Goal: Task Accomplishment & Management: Complete application form

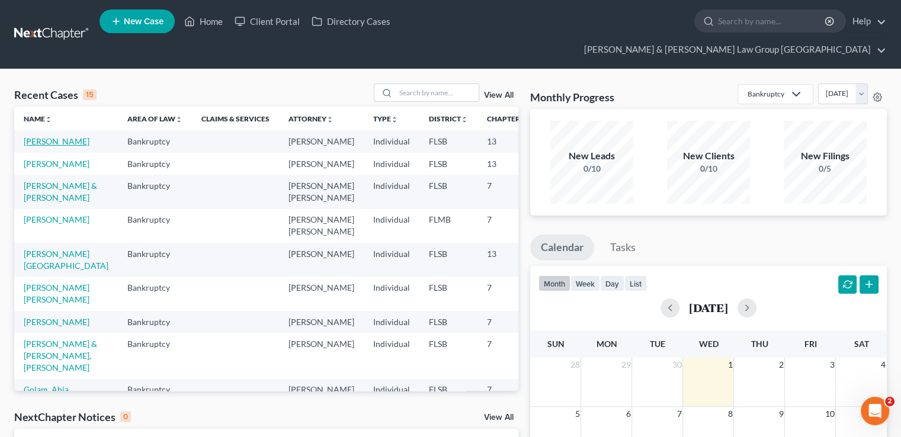
click at [39, 136] on link "[PERSON_NAME]" at bounding box center [57, 141] width 66 height 10
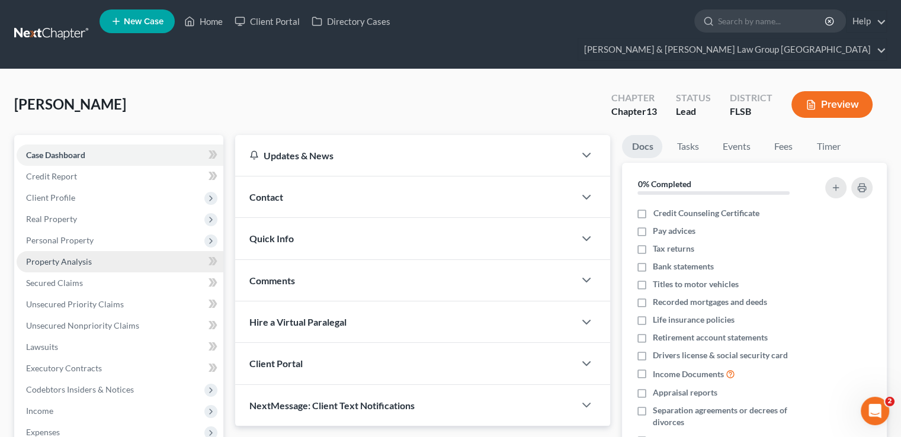
click at [73, 257] on span "Property Analysis" at bounding box center [59, 262] width 66 height 10
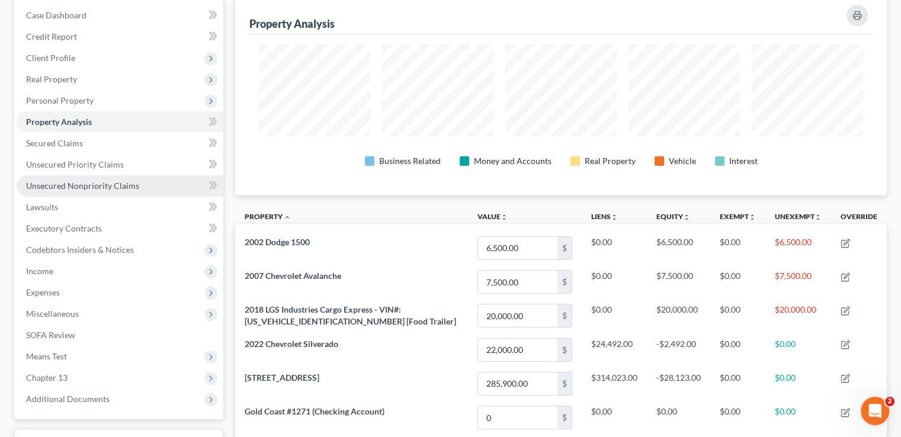
scroll to position [69, 0]
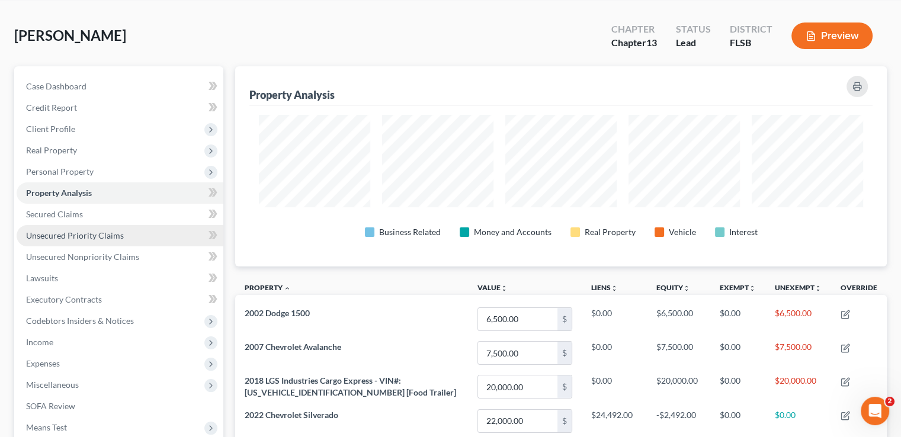
click at [81, 230] on span "Unsecured Priority Claims" at bounding box center [75, 235] width 98 height 10
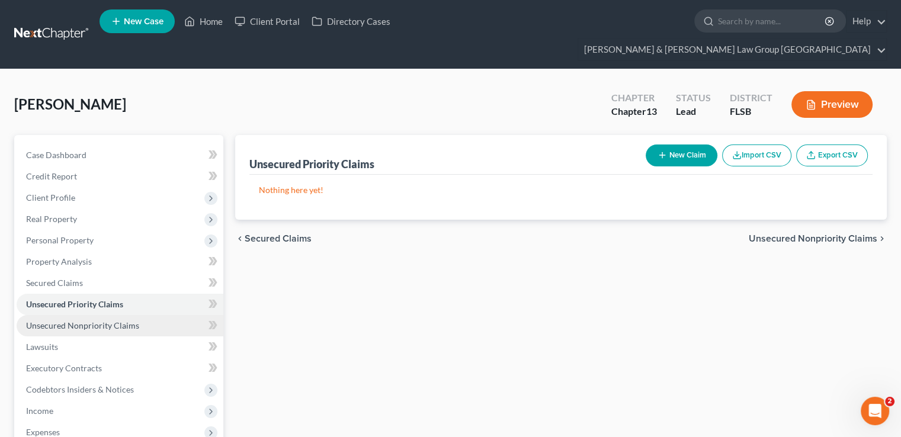
click at [97, 315] on link "Unsecured Nonpriority Claims" at bounding box center [120, 325] width 207 height 21
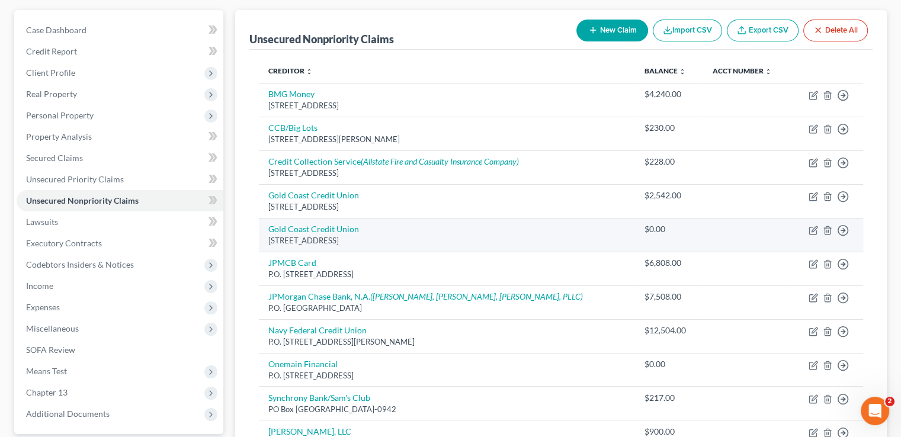
scroll to position [118, 0]
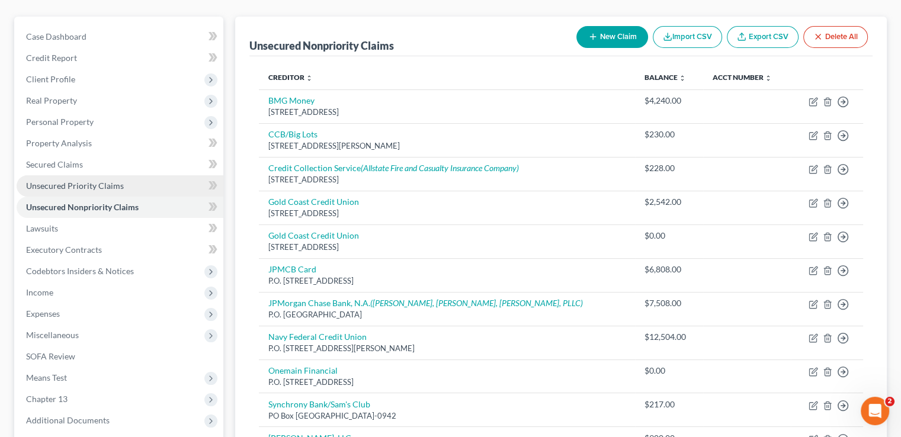
click at [111, 175] on link "Unsecured Priority Claims" at bounding box center [120, 185] width 207 height 21
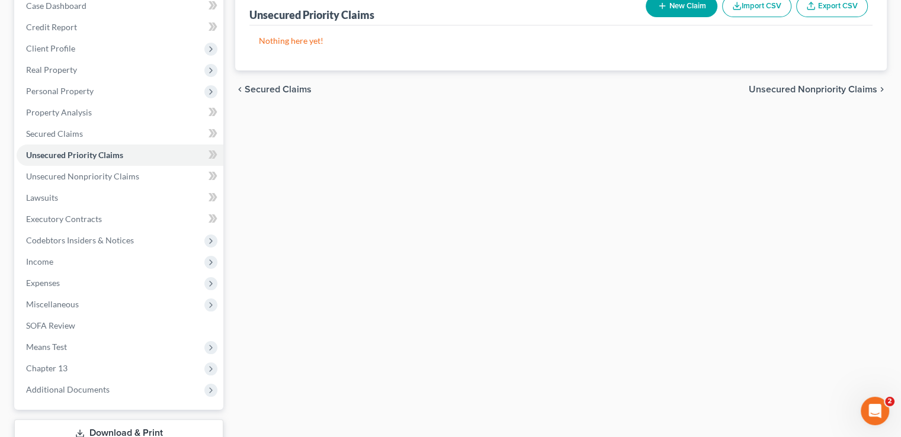
scroll to position [178, 0]
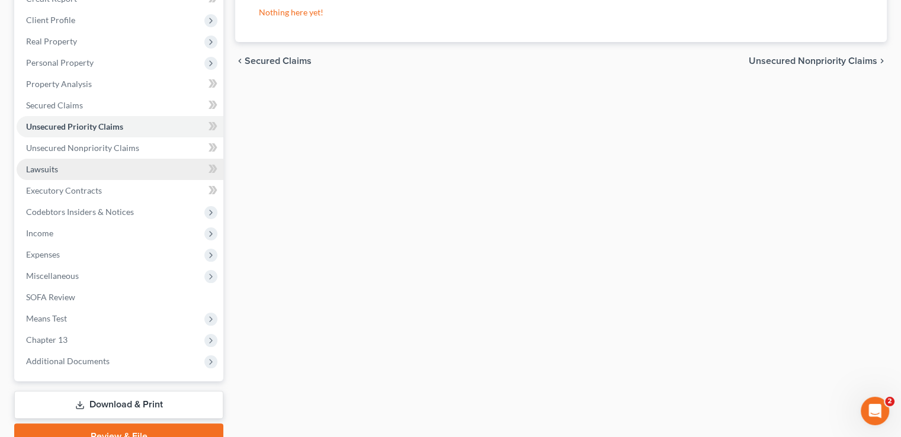
click at [70, 159] on link "Lawsuits" at bounding box center [120, 169] width 207 height 21
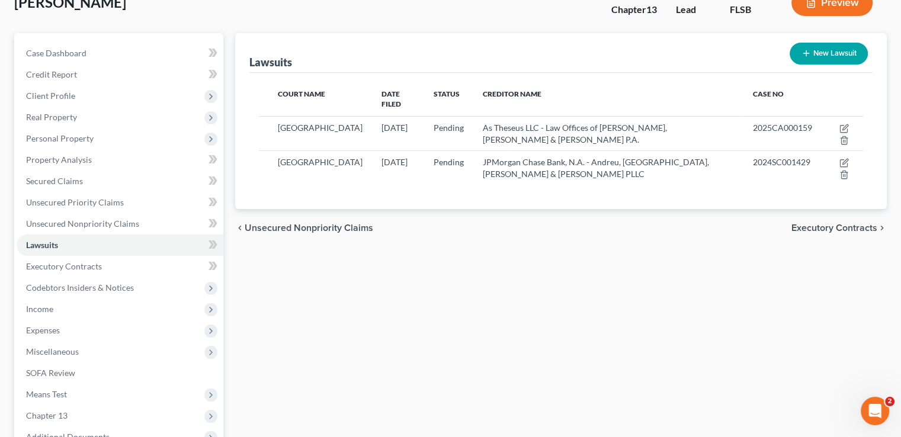
scroll to position [118, 0]
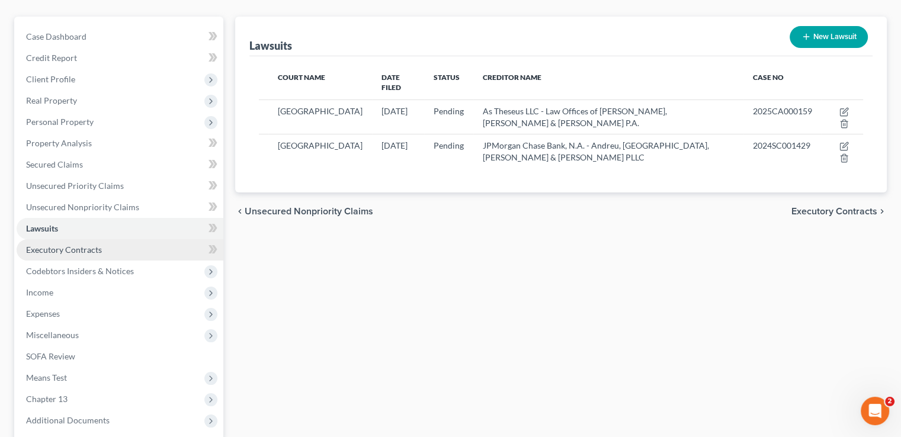
click at [69, 245] on span "Executory Contracts" at bounding box center [64, 250] width 76 height 10
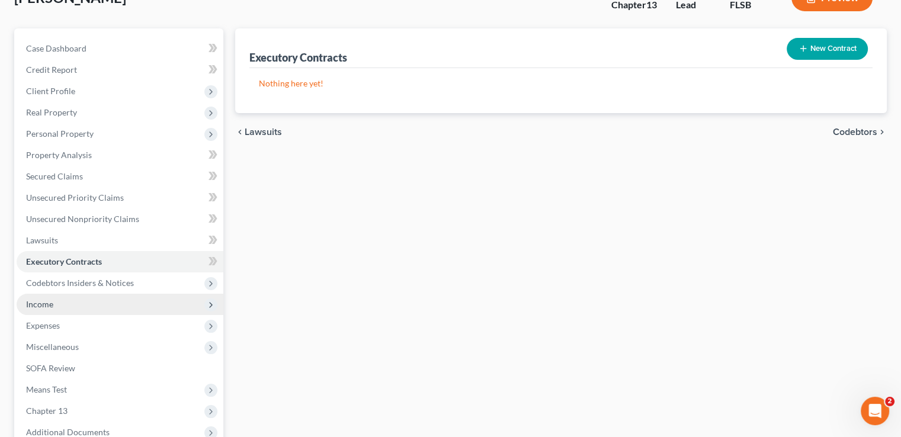
scroll to position [118, 0]
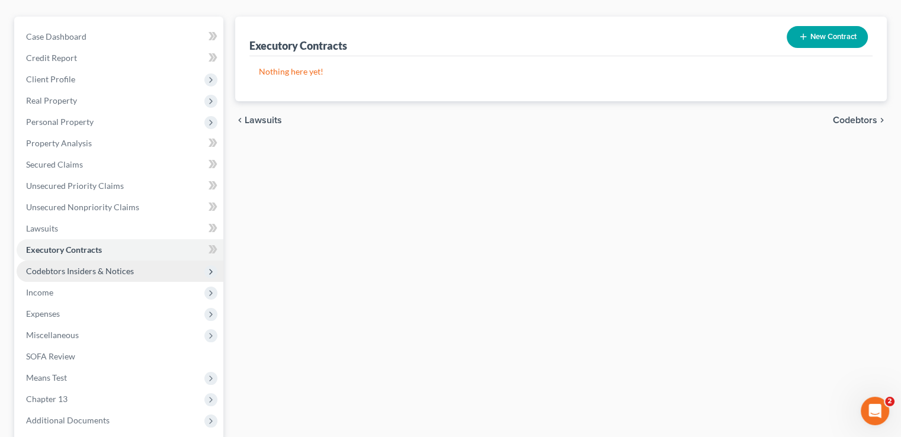
click at [92, 266] on span "Codebtors Insiders & Notices" at bounding box center [80, 271] width 108 height 10
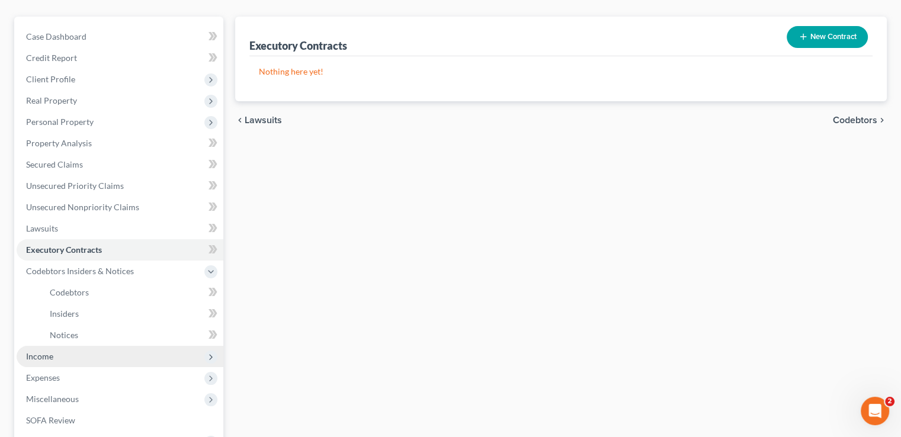
click at [69, 346] on span "Income" at bounding box center [120, 356] width 207 height 21
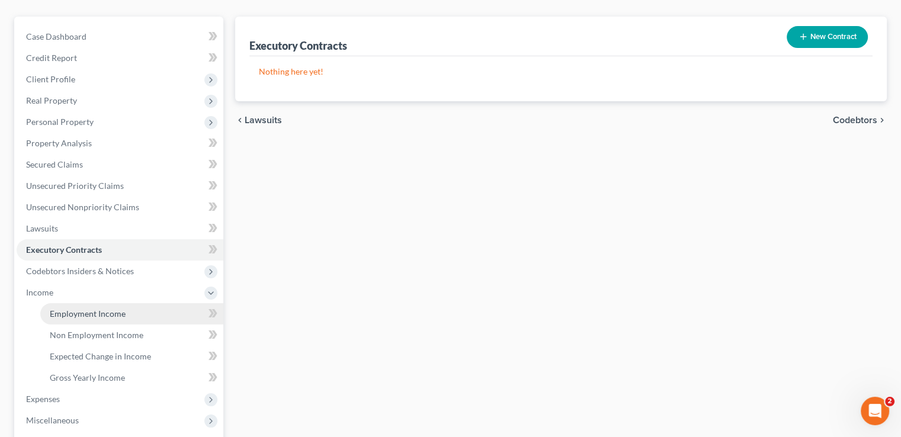
click at [83, 309] on span "Employment Income" at bounding box center [88, 314] width 76 height 10
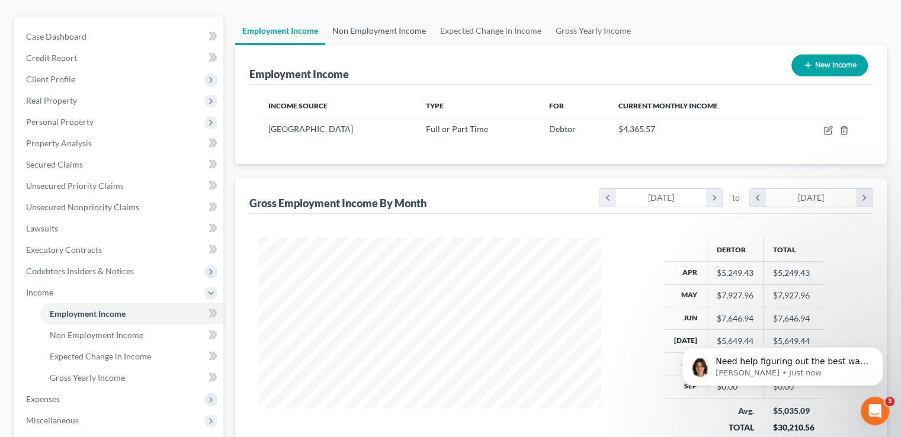
click at [374, 17] on link "Non Employment Income" at bounding box center [379, 31] width 108 height 28
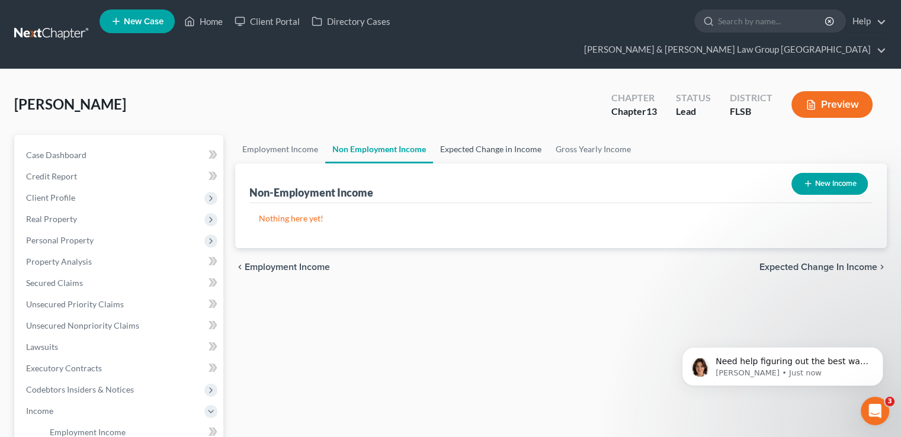
click at [449, 135] on link "Expected Change in Income" at bounding box center [491, 149] width 116 height 28
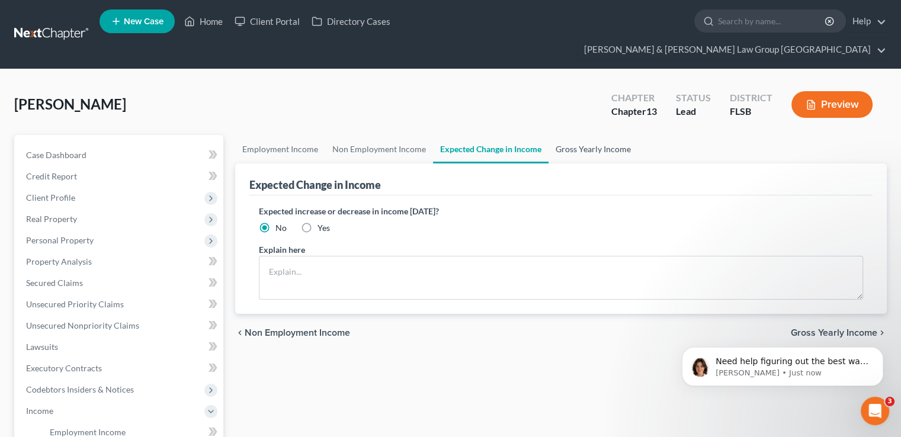
click at [569, 135] on link "Gross Yearly Income" at bounding box center [593, 149] width 89 height 28
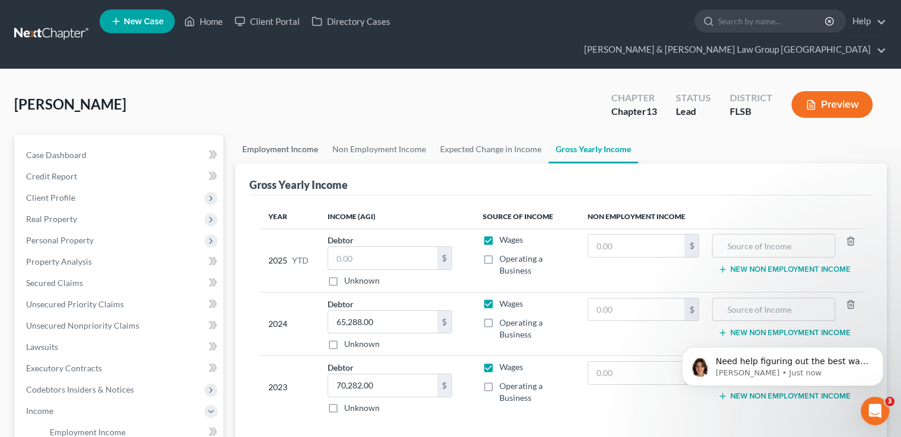
click at [259, 135] on link "Employment Income" at bounding box center [280, 149] width 90 height 28
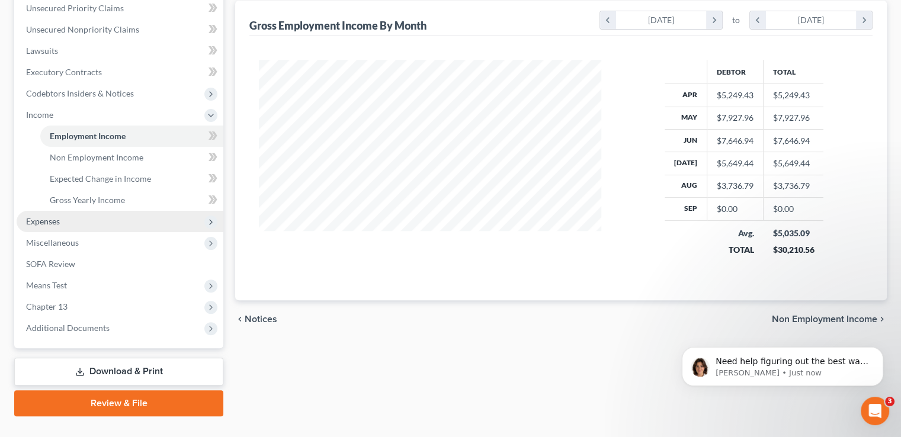
click at [69, 211] on span "Expenses" at bounding box center [120, 221] width 207 height 21
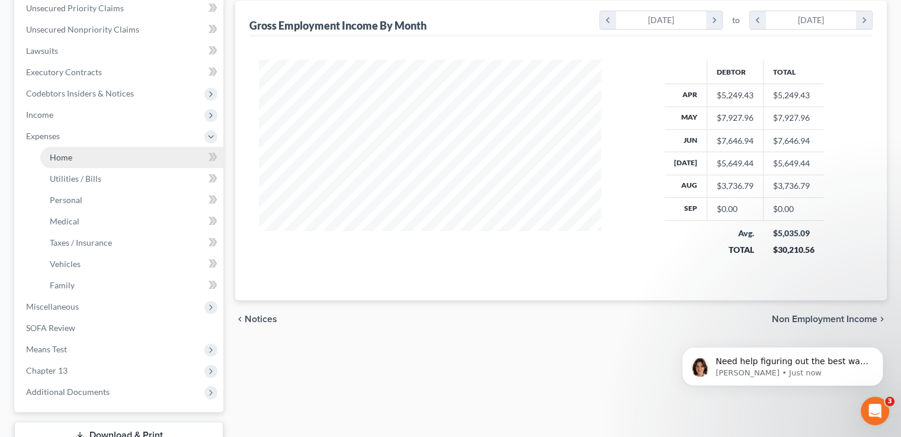
click at [65, 152] on span "Home" at bounding box center [61, 157] width 23 height 10
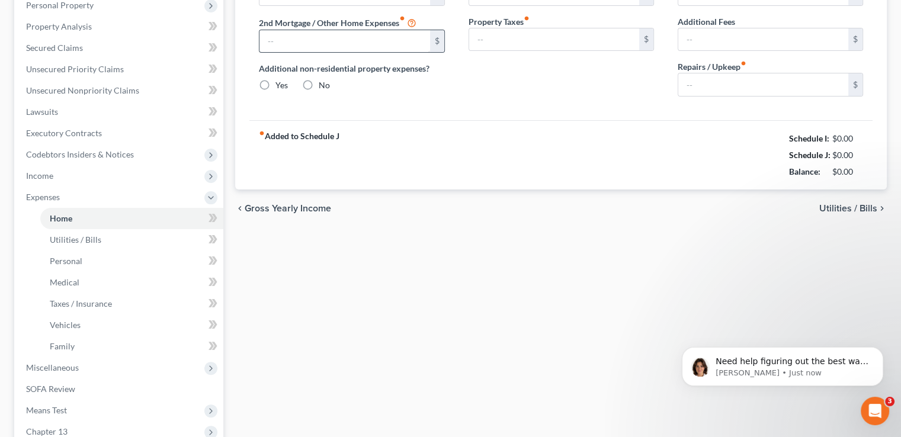
type input "886.24"
type input "0.00"
radio input "true"
type input "0.00"
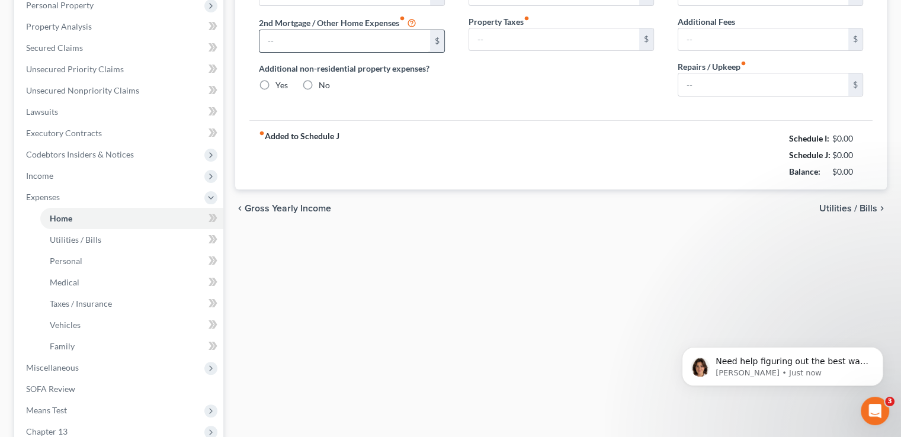
type input "0.00"
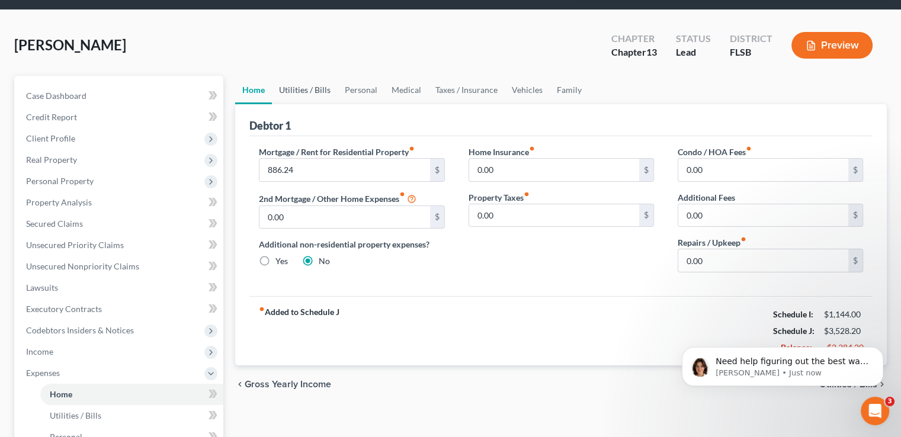
click at [287, 76] on link "Utilities / Bills" at bounding box center [305, 90] width 66 height 28
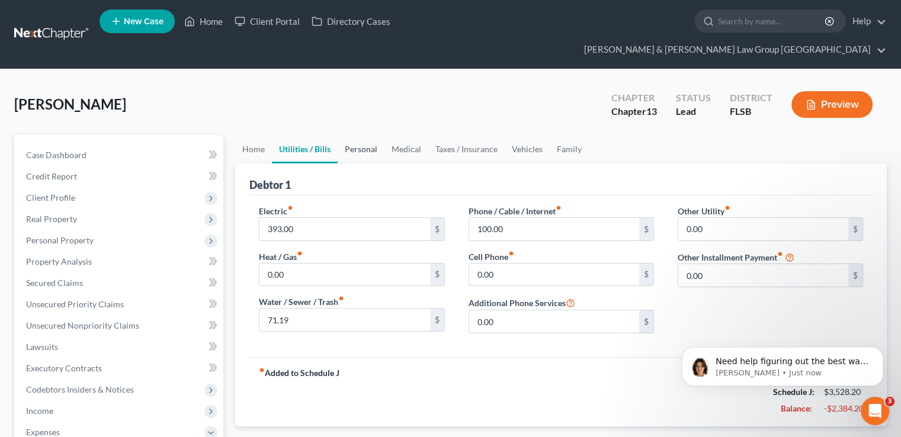
click at [367, 135] on link "Personal" at bounding box center [361, 149] width 47 height 28
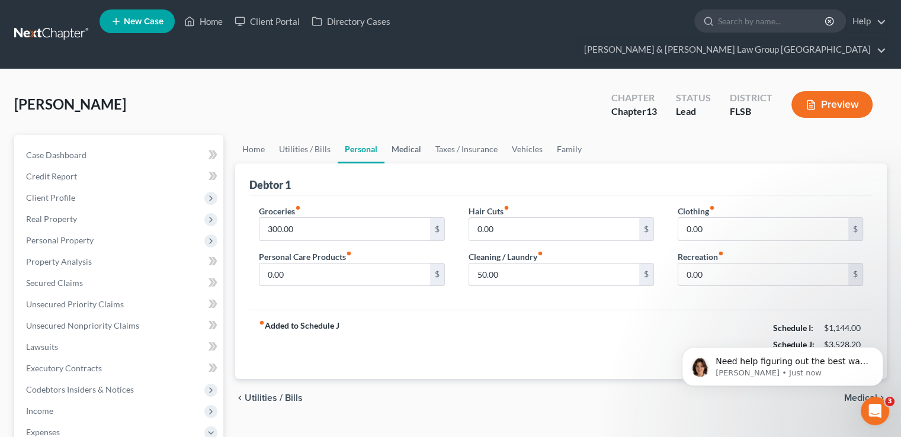
click at [419, 135] on link "Medical" at bounding box center [406, 149] width 44 height 28
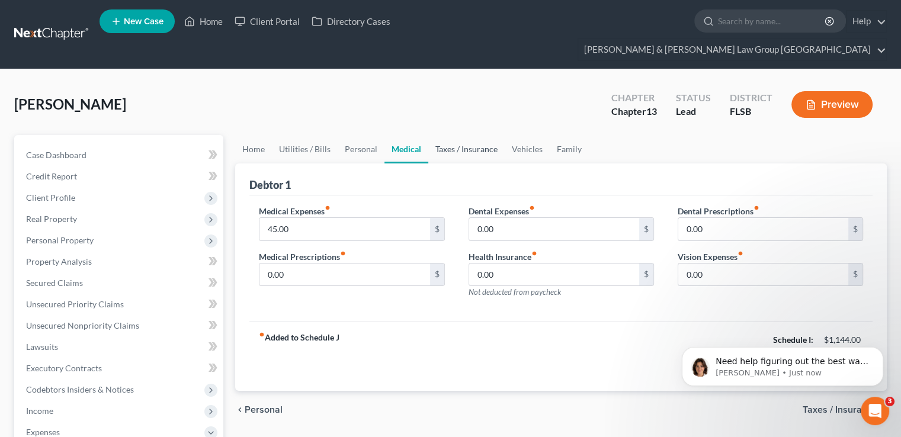
click at [450, 135] on link "Taxes / Insurance" at bounding box center [466, 149] width 76 height 28
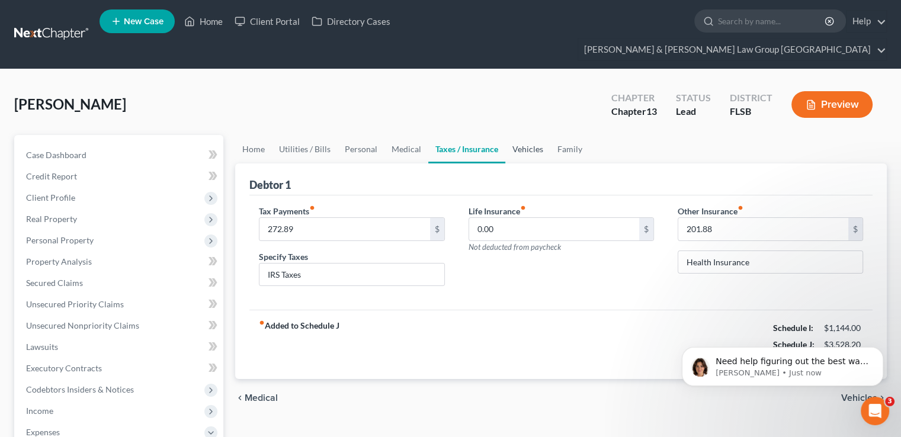
click at [533, 135] on link "Vehicles" at bounding box center [527, 149] width 45 height 28
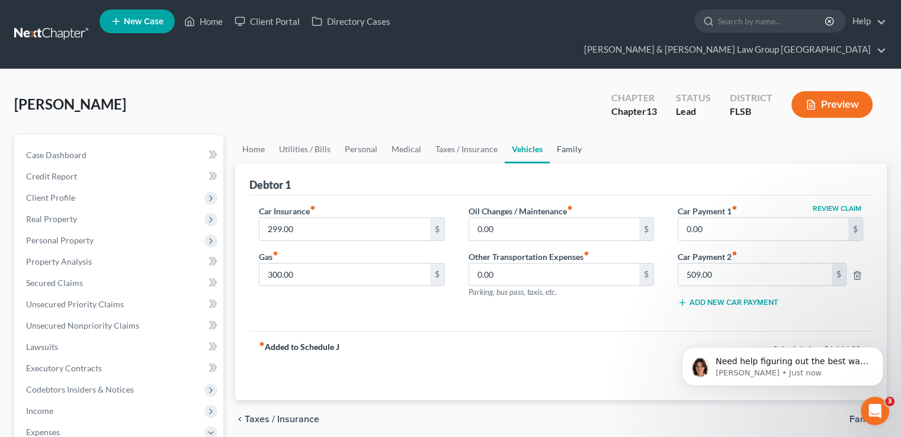
click at [572, 135] on link "Family" at bounding box center [569, 149] width 39 height 28
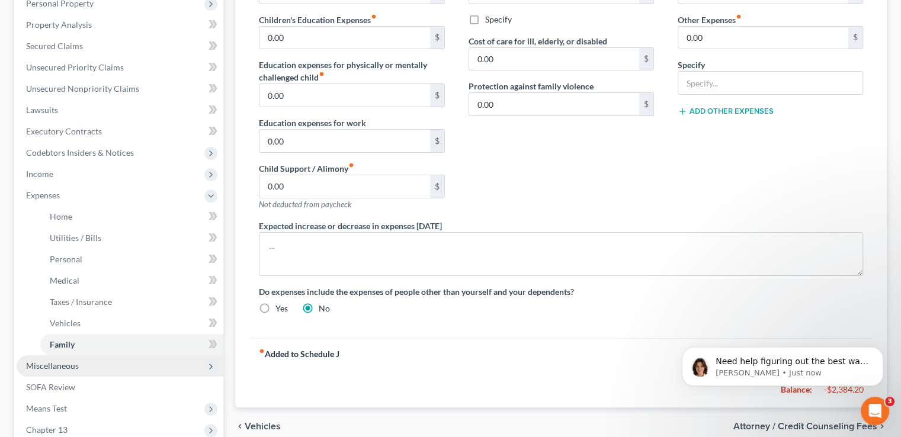
click at [64, 361] on span "Miscellaneous" at bounding box center [52, 366] width 53 height 10
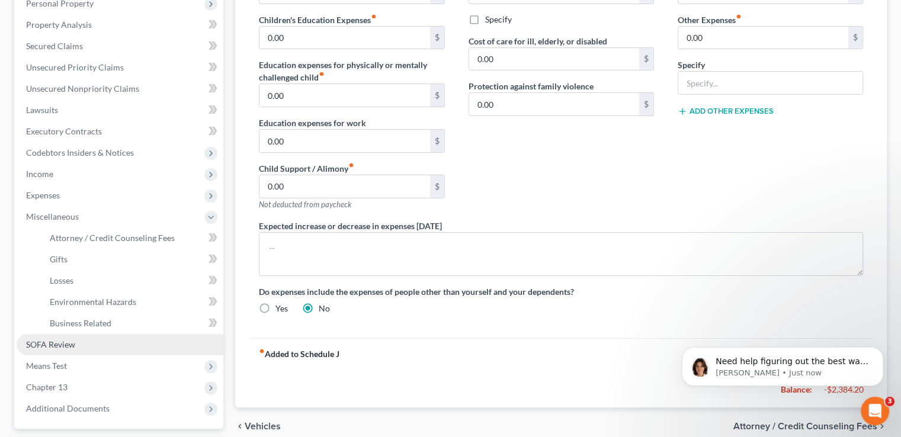
click at [44, 339] on span "SOFA Review" at bounding box center [50, 344] width 49 height 10
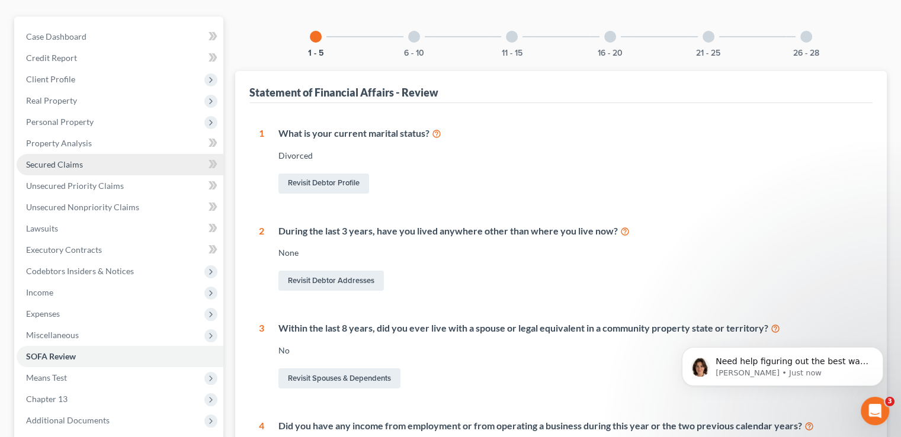
click at [52, 159] on span "Secured Claims" at bounding box center [54, 164] width 57 height 10
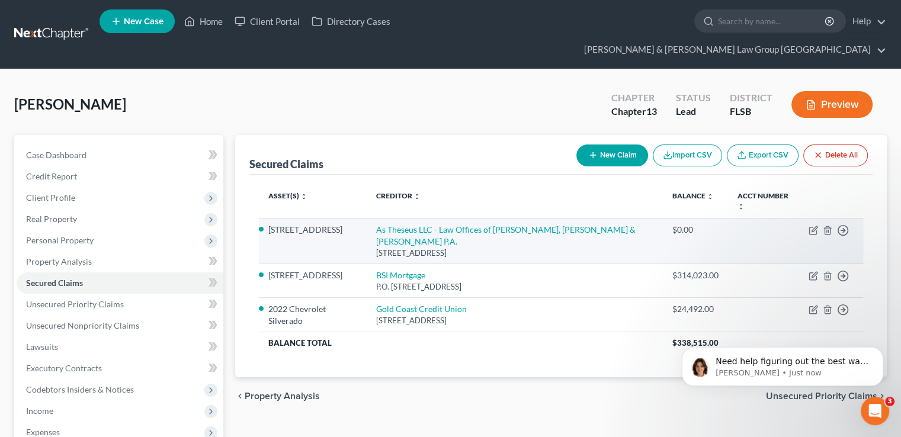
click at [808, 218] on td "Move to E Move to F Move to G Move to Notice Only" at bounding box center [831, 241] width 64 height 46
click at [809, 227] on icon "button" at bounding box center [812, 230] width 7 height 7
select select "9"
select select "5"
select select "0"
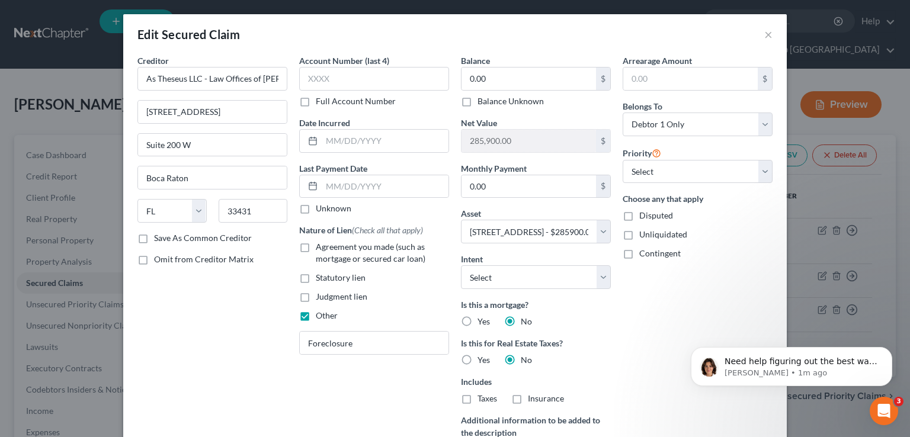
click at [768, 36] on div "Edit Secured Claim ×" at bounding box center [454, 34] width 663 height 40
click at [764, 39] on button "×" at bounding box center [768, 34] width 8 height 14
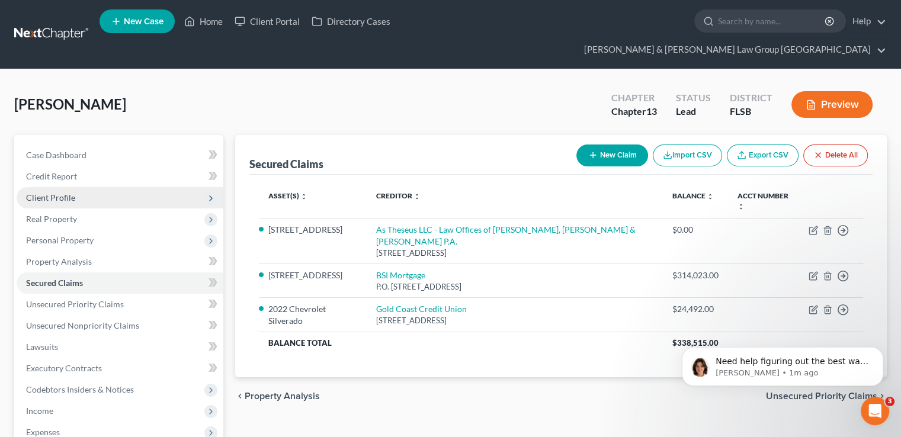
click at [60, 193] on span "Client Profile" at bounding box center [50, 198] width 49 height 10
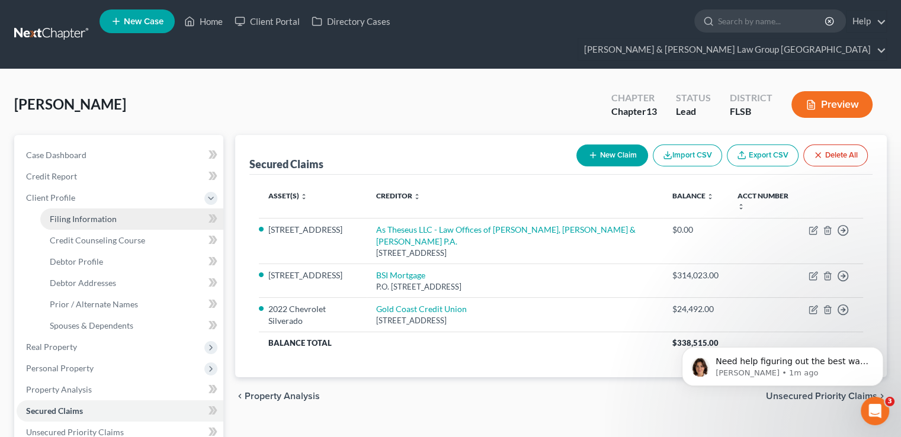
click at [64, 214] on span "Filing Information" at bounding box center [83, 219] width 67 height 10
select select "1"
select select "0"
select select "3"
select select "9"
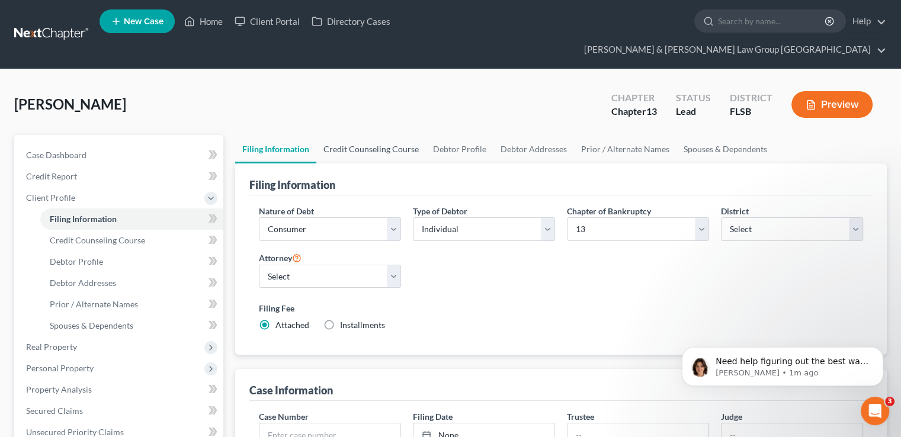
click at [344, 135] on link "Credit Counseling Course" at bounding box center [371, 149] width 110 height 28
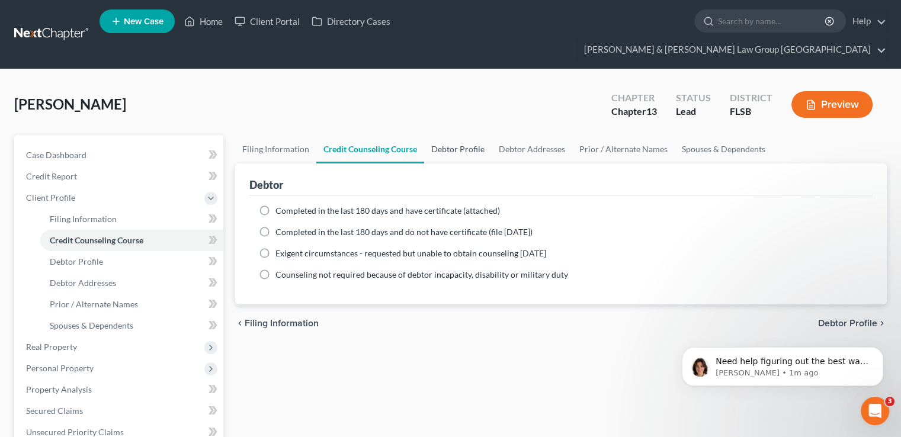
click at [463, 135] on link "Debtor Profile" at bounding box center [458, 149] width 68 height 28
select select "3"
select select "0"
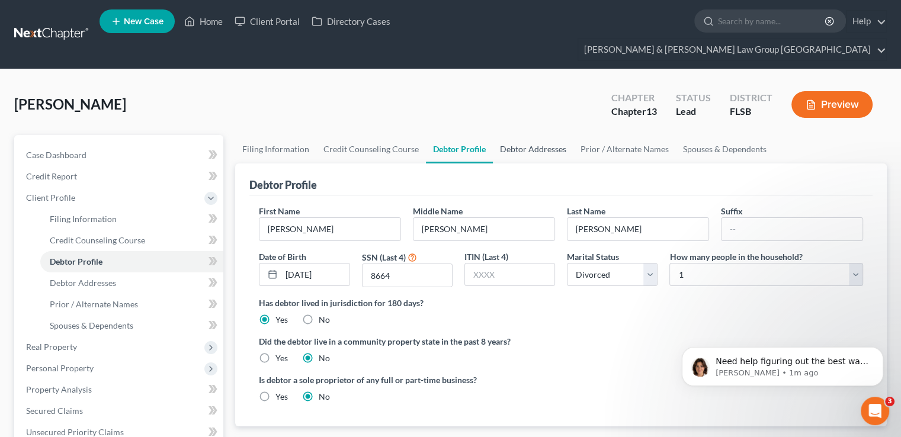
click at [524, 135] on link "Debtor Addresses" at bounding box center [533, 149] width 81 height 28
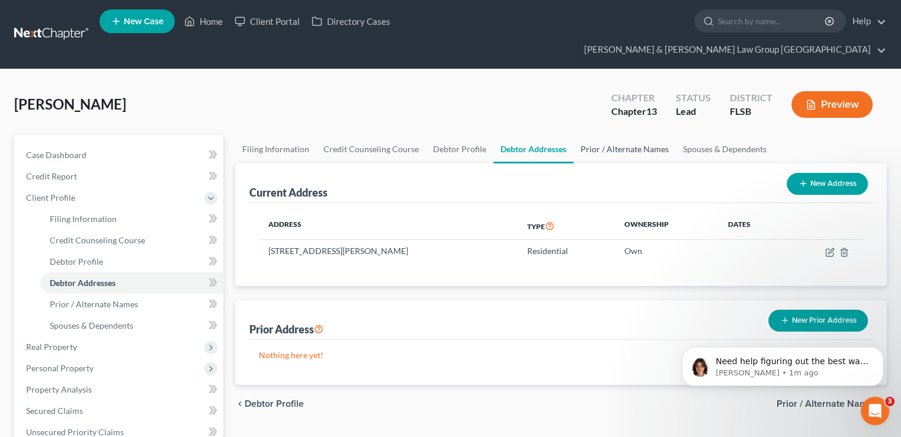
click at [613, 135] on link "Prior / Alternate Names" at bounding box center [624, 149] width 102 height 28
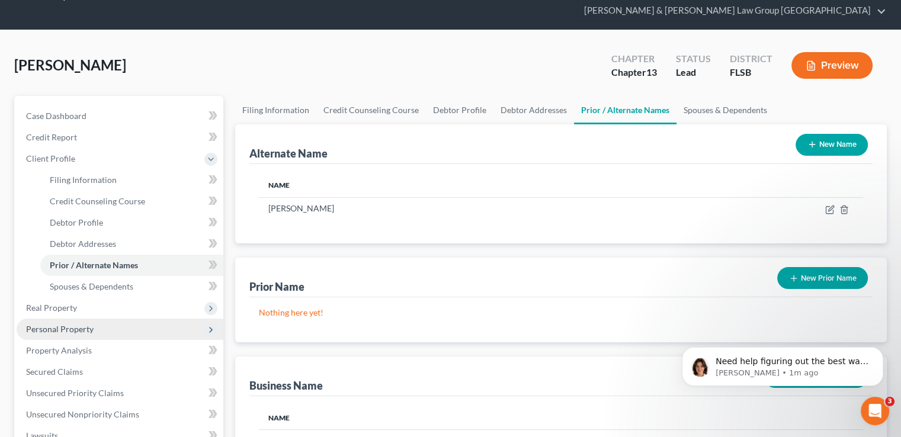
scroll to position [59, 0]
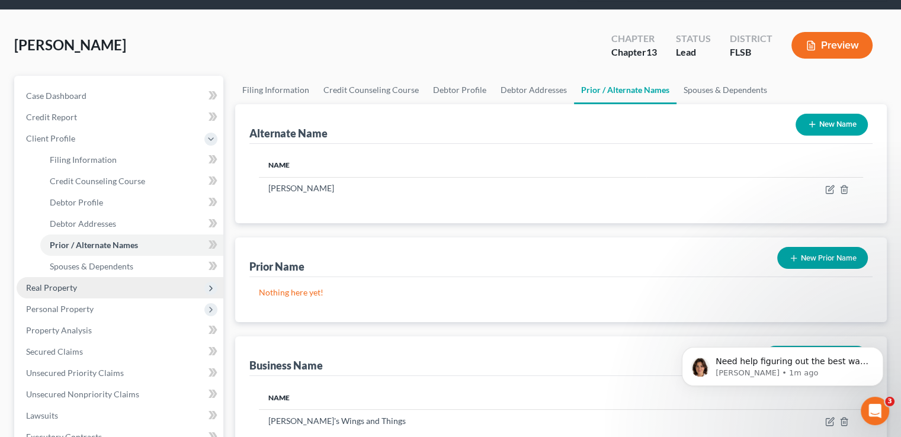
click at [102, 277] on span "Real Property" at bounding box center [120, 287] width 207 height 21
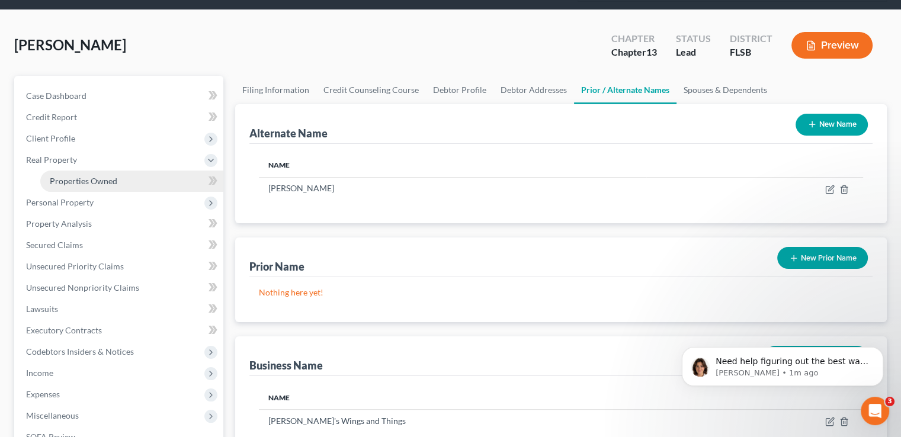
click at [94, 171] on link "Properties Owned" at bounding box center [131, 181] width 183 height 21
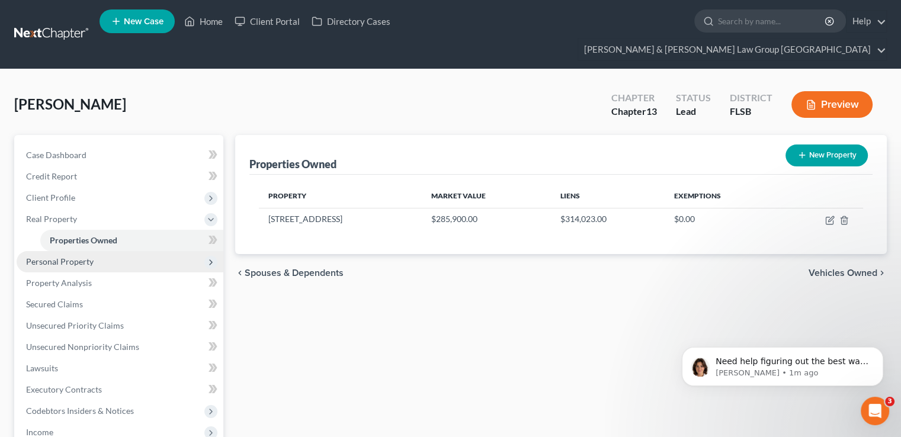
click at [91, 257] on span "Personal Property" at bounding box center [60, 262] width 68 height 10
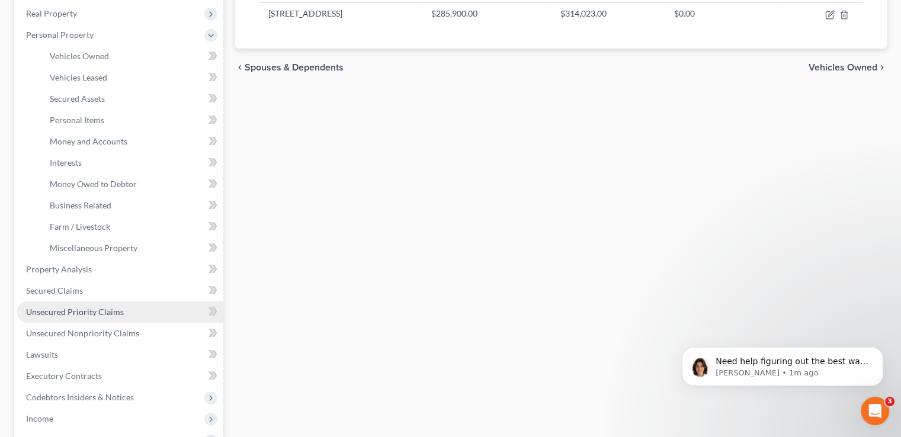
scroll to position [237, 0]
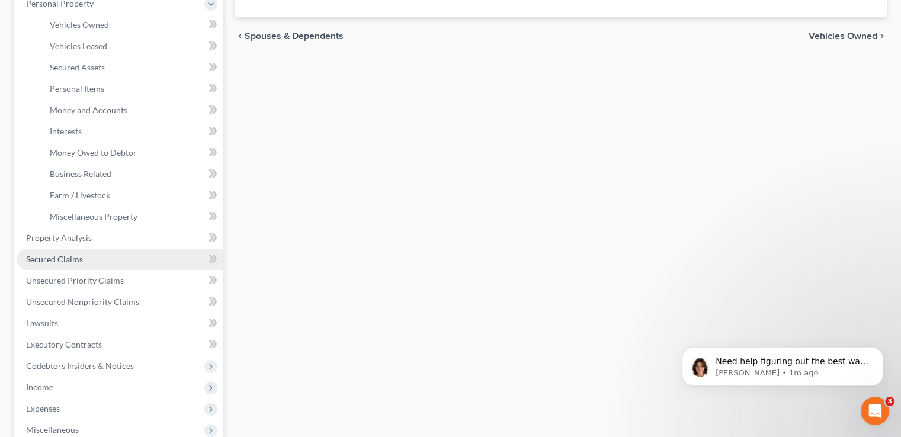
click at [79, 254] on span "Secured Claims" at bounding box center [54, 259] width 57 height 10
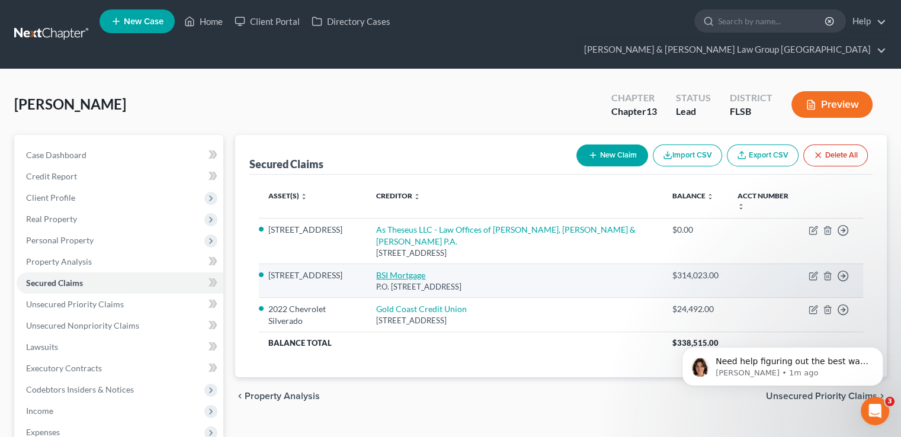
click at [425, 270] on link "BSI Mortgage" at bounding box center [400, 275] width 49 height 10
select select "39"
select select "5"
select select "2"
select select "0"
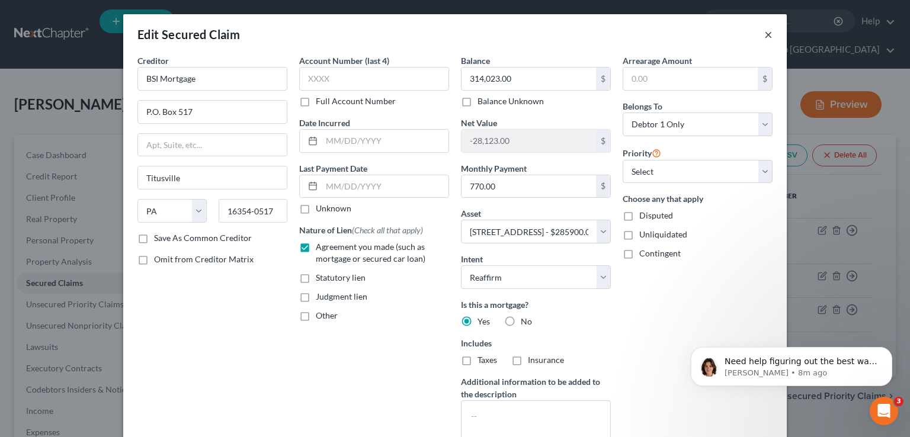
click at [764, 36] on button "×" at bounding box center [768, 34] width 8 height 14
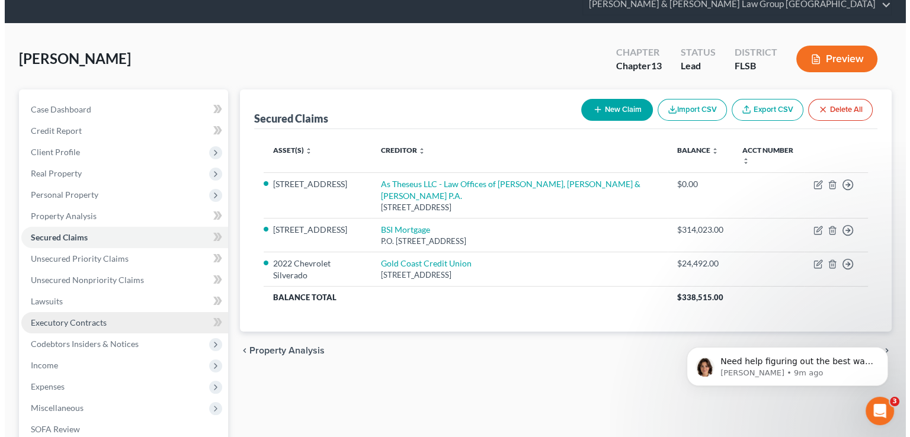
scroll to position [118, 0]
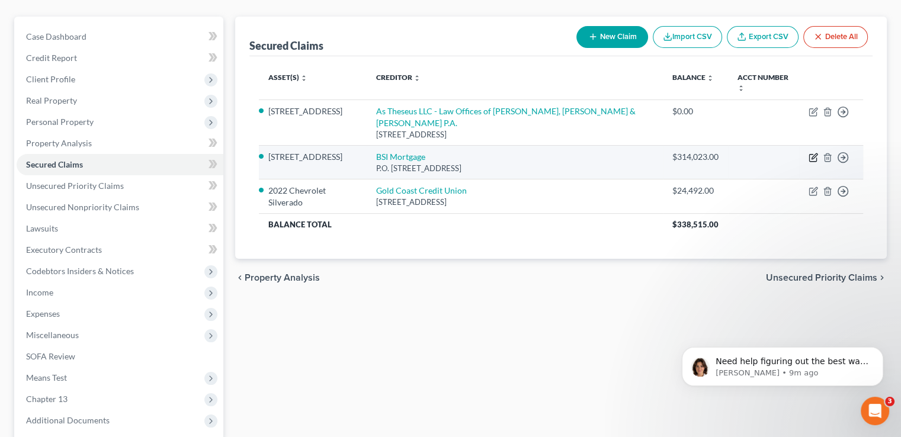
click at [810, 155] on icon "button" at bounding box center [812, 158] width 7 height 7
select select "39"
select select "5"
select select "2"
select select "0"
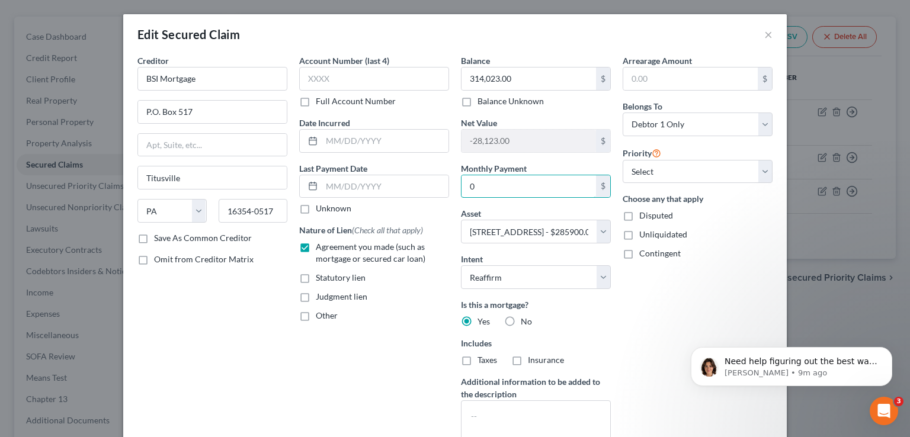
type input "0"
click at [651, 316] on div "Arrearage Amount $ Belongs To * Select Debtor 1 Only Debtor 2 Only Debtor 1 And…" at bounding box center [698, 253] width 162 height 399
type input "0"
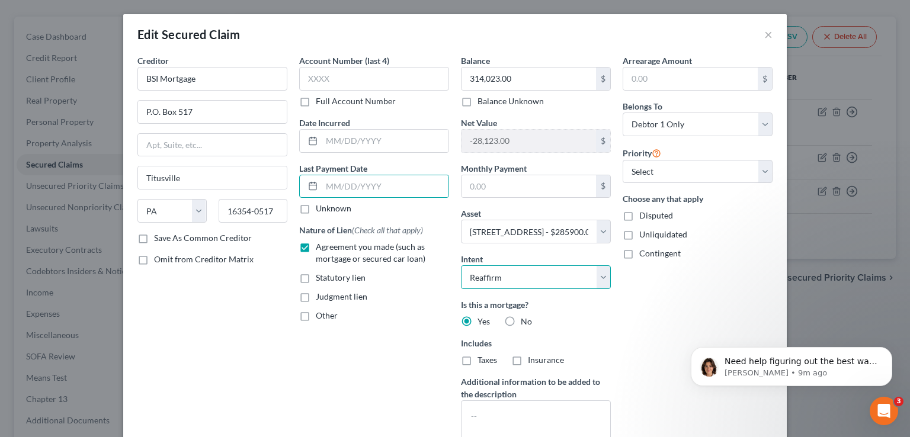
click at [567, 265] on select "Select Surrender Redeem Reaffirm Avoid Other" at bounding box center [536, 277] width 150 height 24
select select
click at [461, 265] on select "Select Surrender Redeem Reaffirm Avoid Other" at bounding box center [536, 277] width 150 height 24
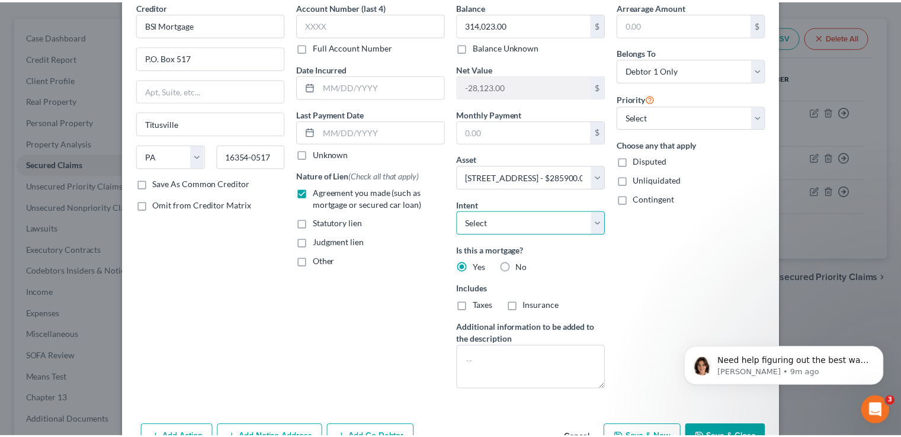
scroll to position [124, 0]
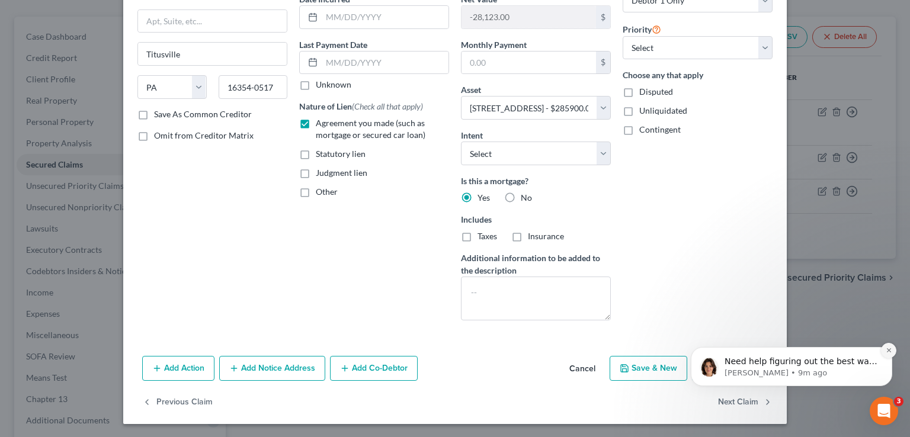
click at [887, 348] on icon "Dismiss notification" at bounding box center [889, 350] width 7 height 7
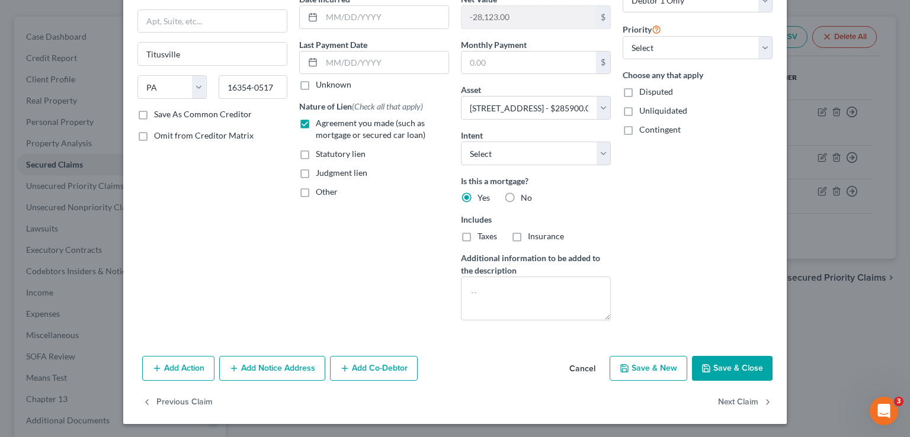
click at [744, 361] on button "Save & Close" at bounding box center [732, 368] width 81 height 25
select select
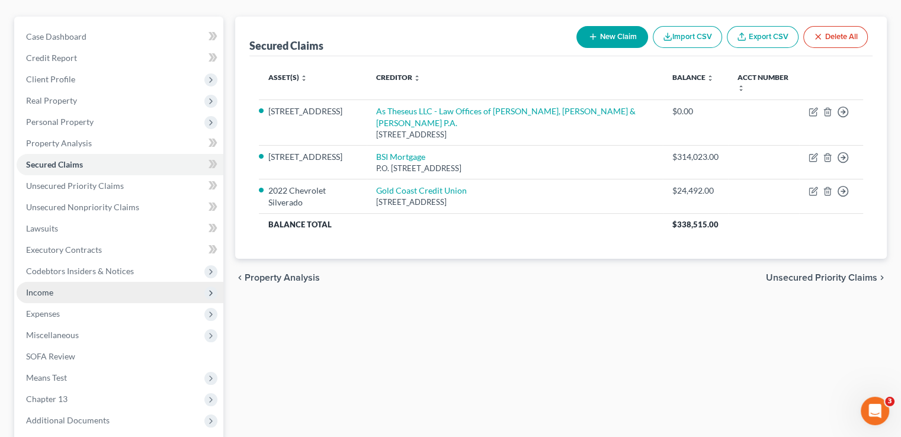
click at [85, 282] on span "Income" at bounding box center [120, 292] width 207 height 21
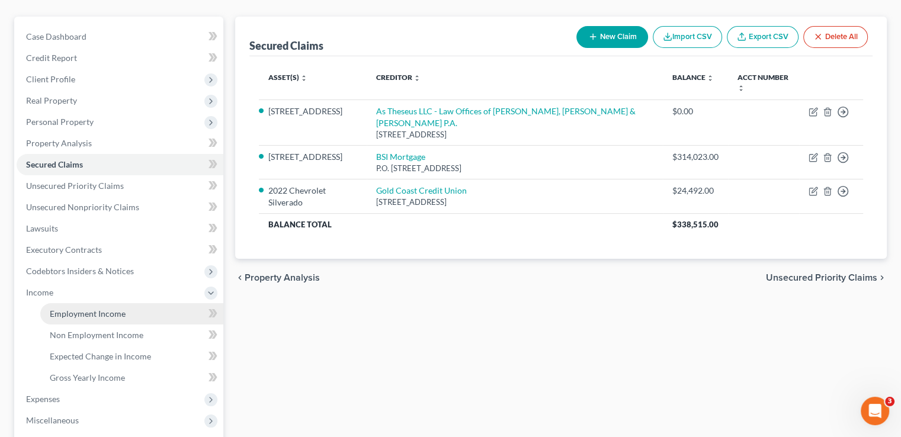
click at [84, 309] on span "Employment Income" at bounding box center [88, 314] width 76 height 10
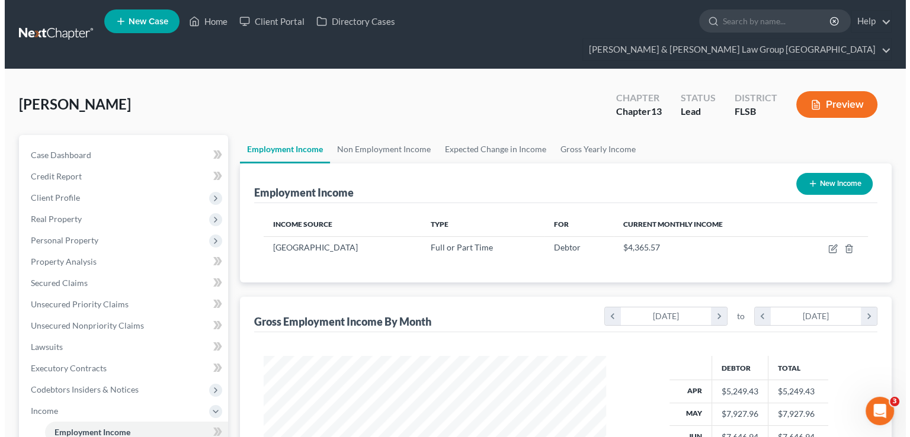
scroll to position [211, 365]
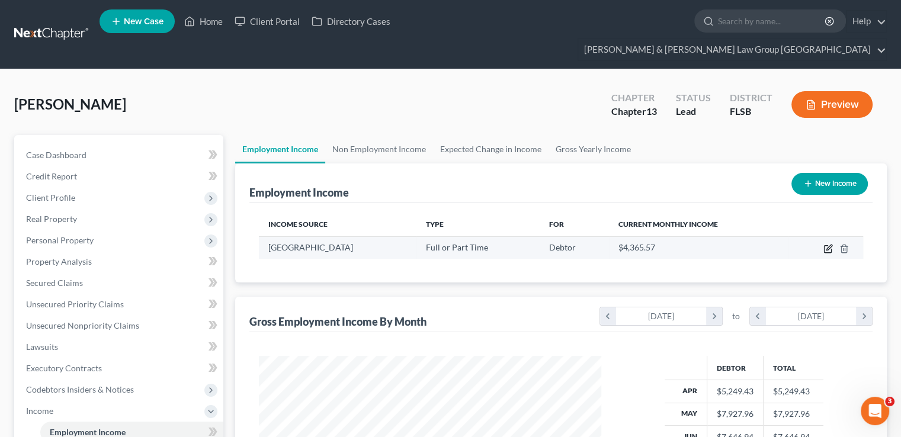
click at [825, 244] on icon "button" at bounding box center [827, 248] width 9 height 9
select select "0"
select select "9"
select select "2"
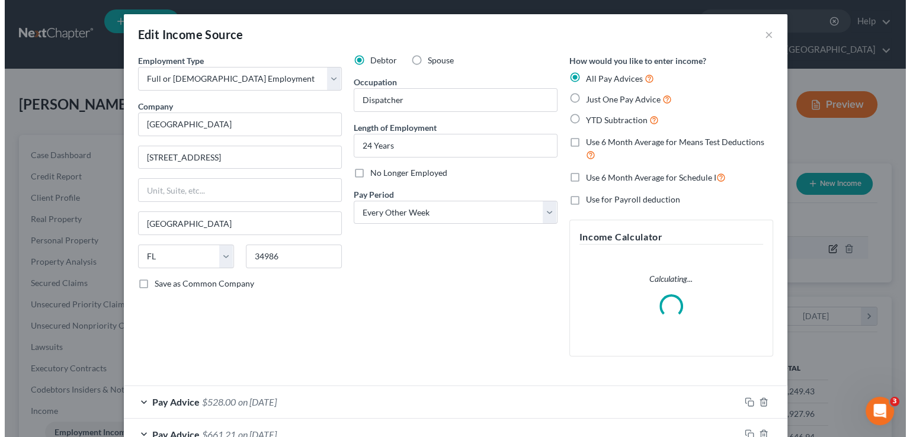
scroll to position [211, 370]
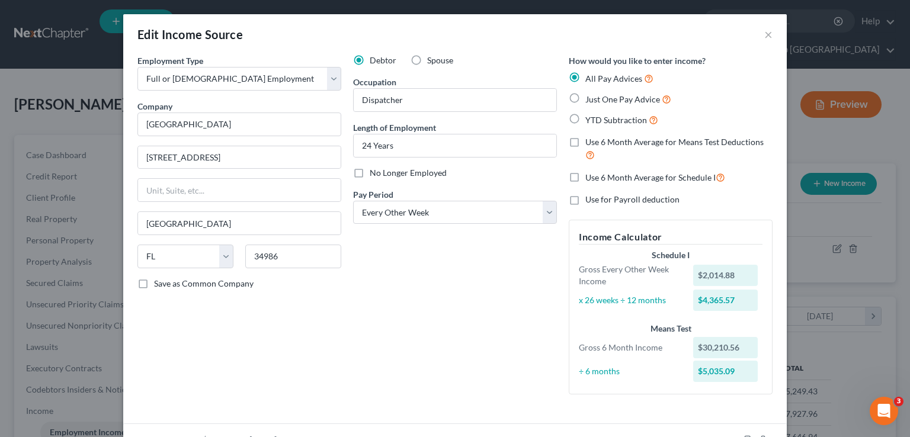
click at [585, 172] on label "Use 6 Month Average for Schedule I" at bounding box center [655, 178] width 140 height 14
click at [590, 172] on input "Use 6 Month Average for Schedule I" at bounding box center [594, 175] width 8 height 8
checkbox input "true"
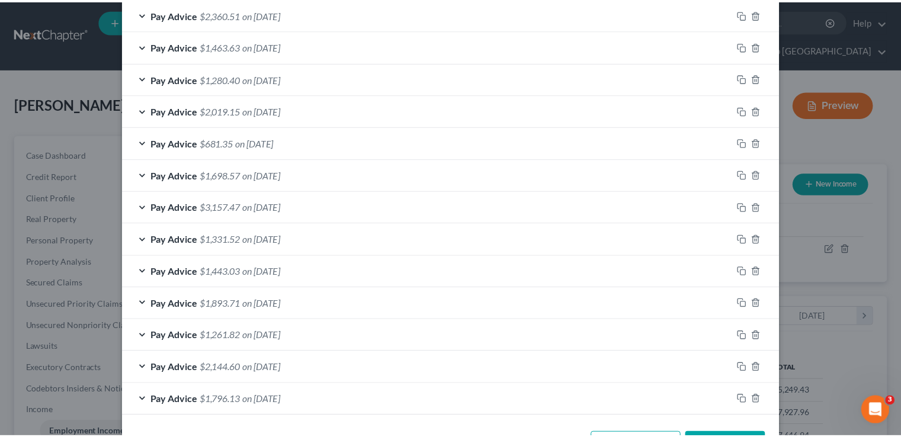
scroll to position [533, 0]
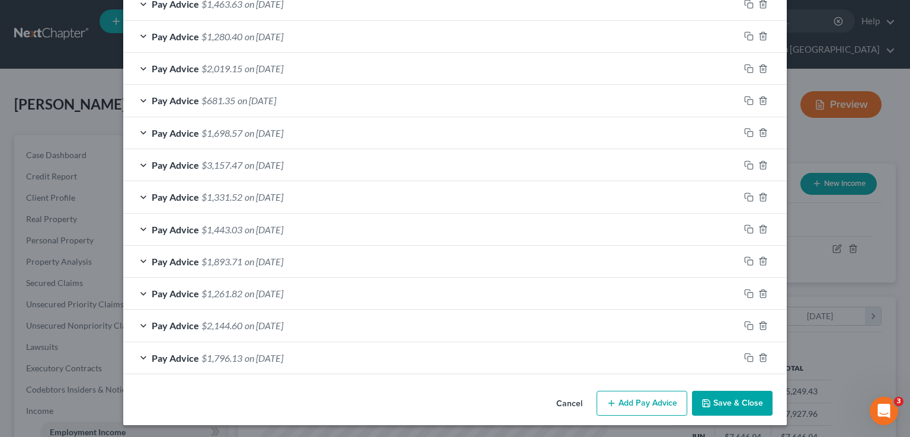
click at [710, 401] on button "Save & Close" at bounding box center [732, 403] width 81 height 25
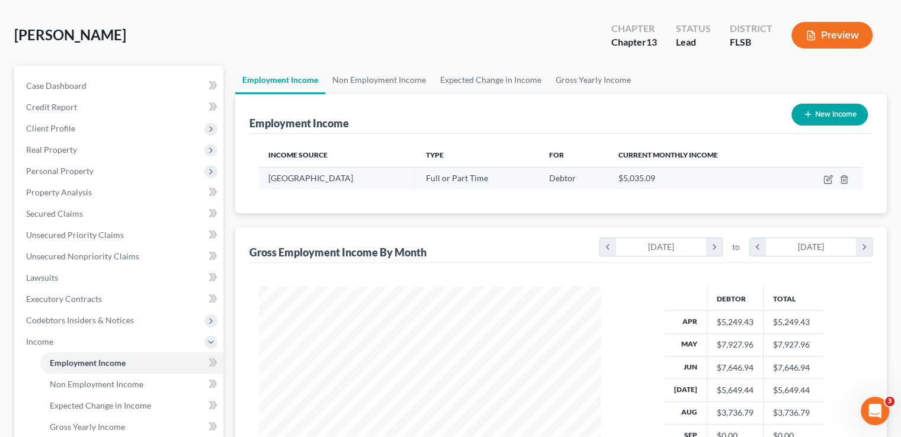
scroll to position [178, 0]
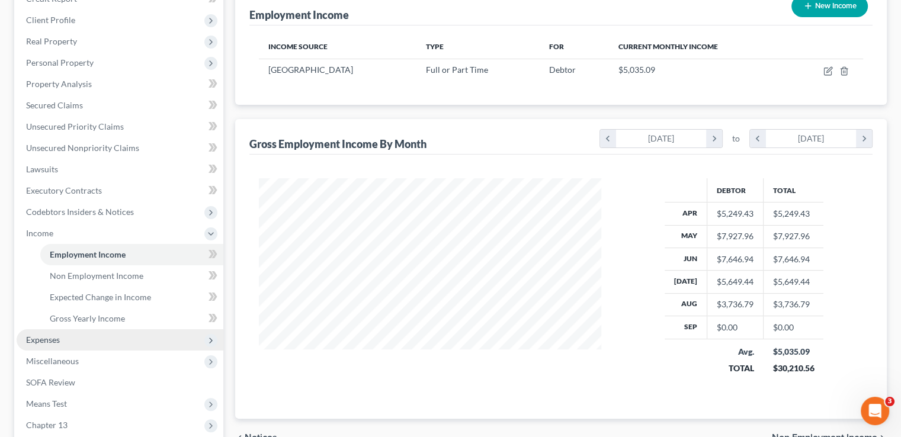
click at [88, 329] on span "Expenses" at bounding box center [120, 339] width 207 height 21
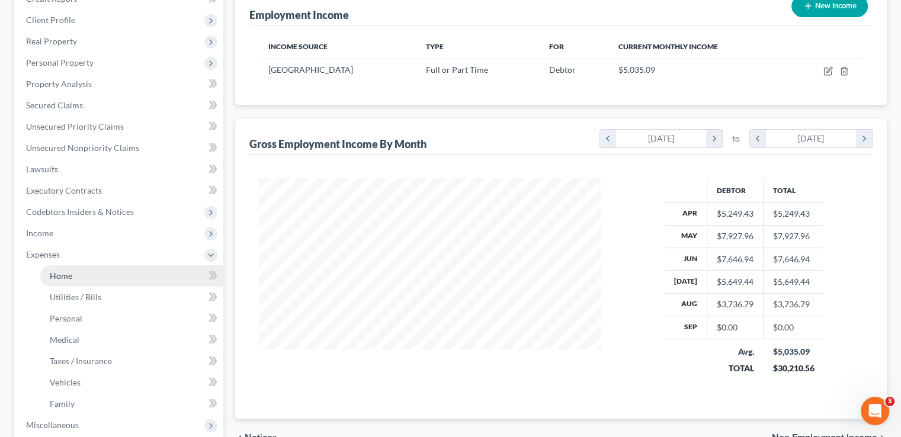
click at [69, 265] on link "Home" at bounding box center [131, 275] width 183 height 21
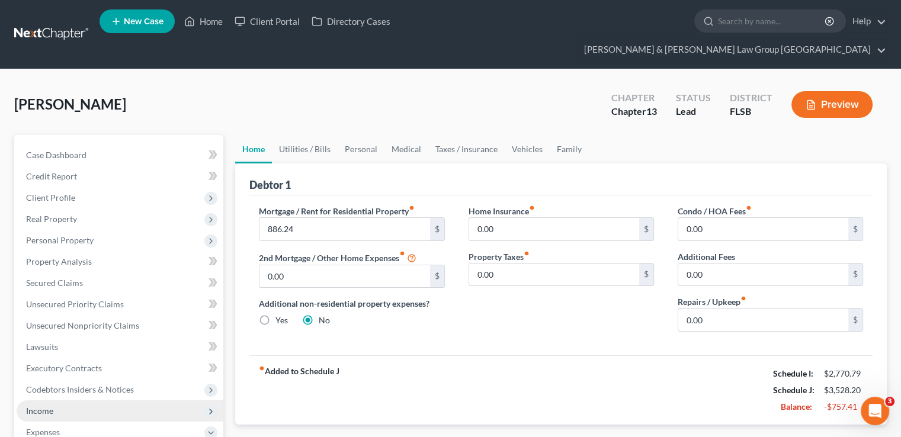
click at [80, 400] on span "Income" at bounding box center [120, 410] width 207 height 21
click at [78, 427] on span "Employment Income" at bounding box center [88, 432] width 76 height 10
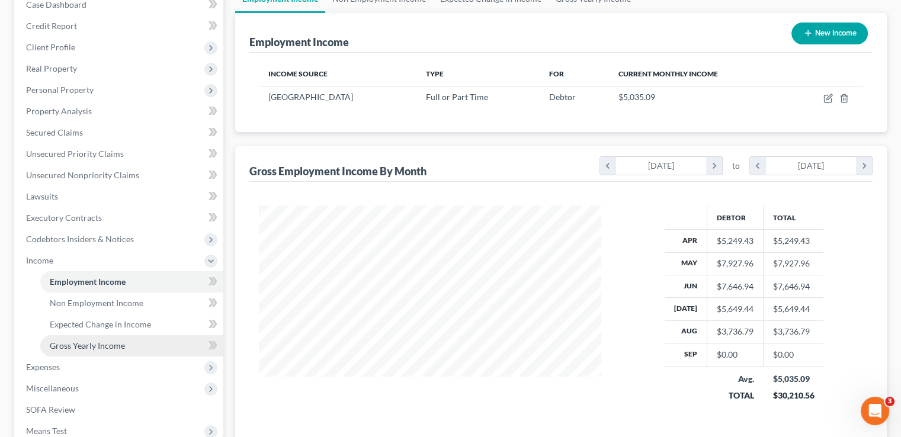
scroll to position [296, 0]
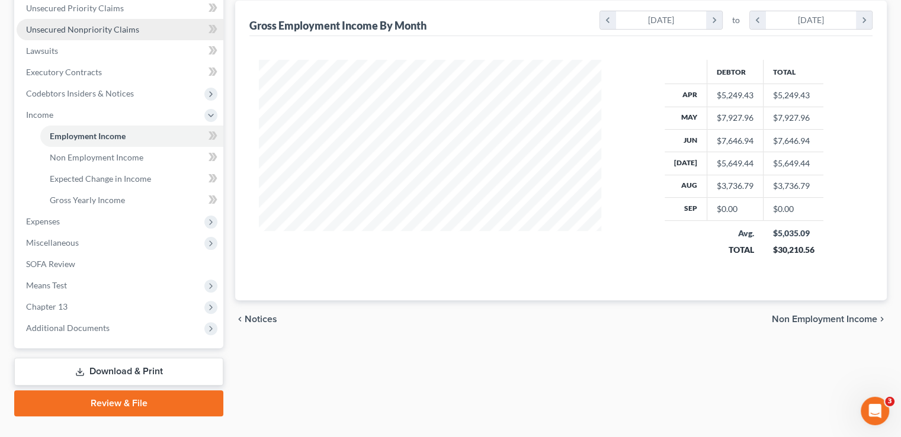
click at [117, 24] on span "Unsecured Nonpriority Claims" at bounding box center [82, 29] width 113 height 10
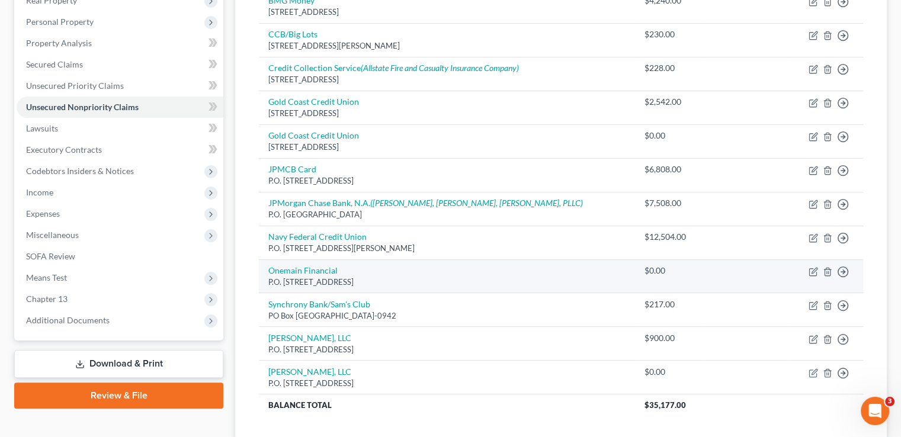
scroll to position [281, 0]
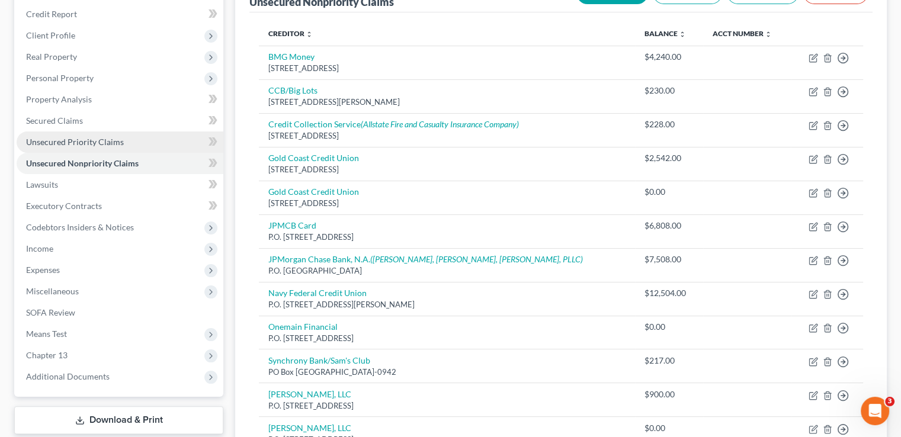
click at [120, 132] on link "Unsecured Priority Claims" at bounding box center [120, 142] width 207 height 21
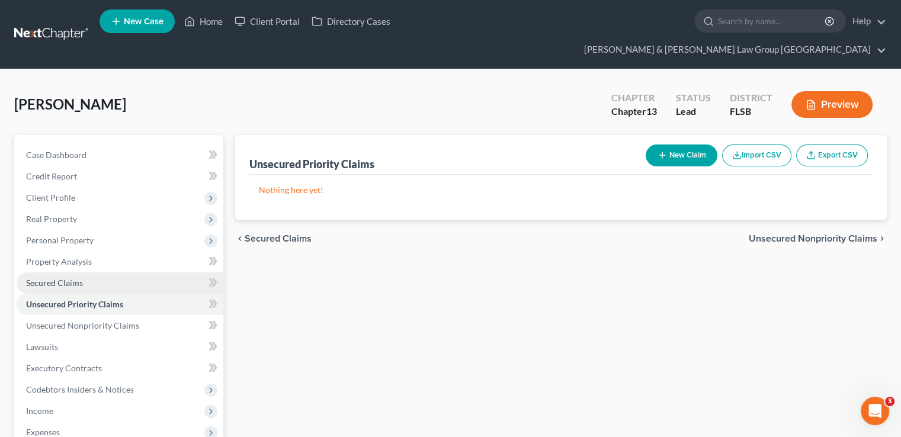
click at [131, 272] on link "Secured Claims" at bounding box center [120, 282] width 207 height 21
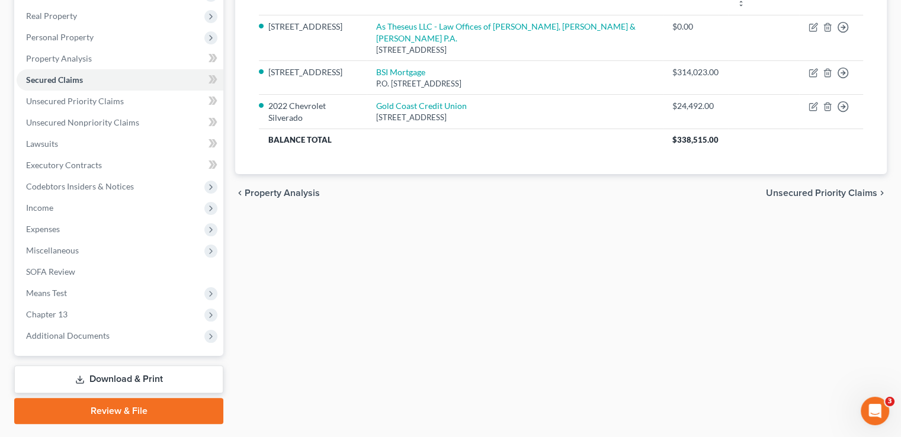
scroll to position [213, 0]
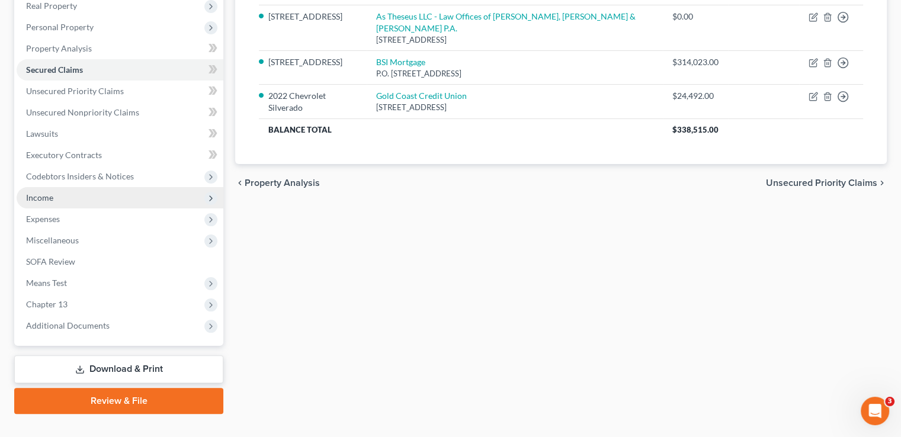
drag, startPoint x: 62, startPoint y: 177, endPoint x: 63, endPoint y: 185, distance: 8.5
click at [62, 187] on span "Income" at bounding box center [120, 197] width 207 height 21
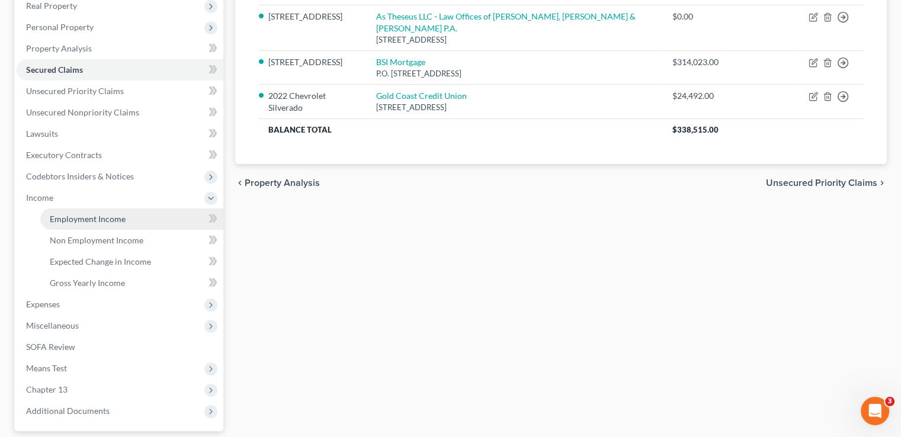
click at [72, 214] on span "Employment Income" at bounding box center [88, 219] width 76 height 10
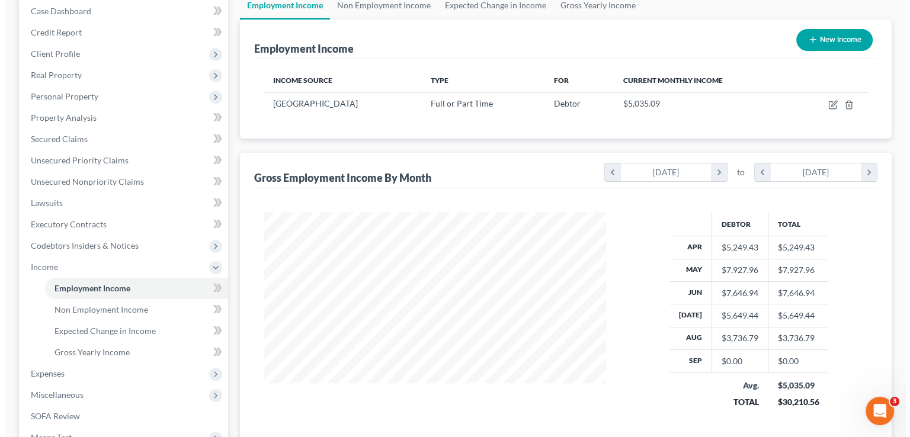
scroll to position [118, 0]
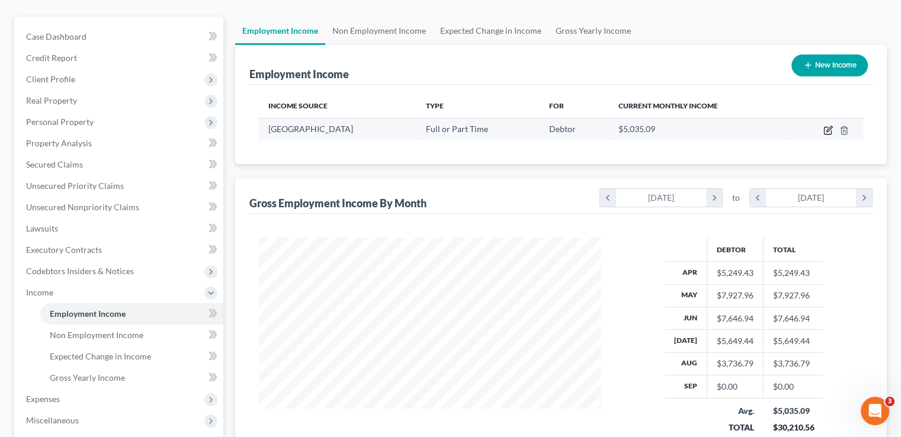
click at [824, 127] on icon "button" at bounding box center [827, 130] width 7 height 7
select select "0"
select select "9"
select select "2"
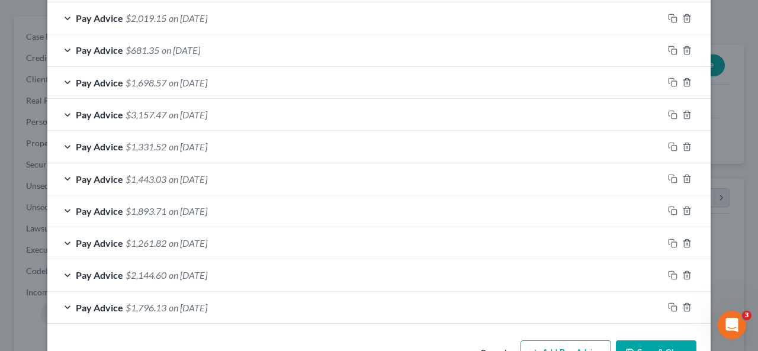
scroll to position [555, 0]
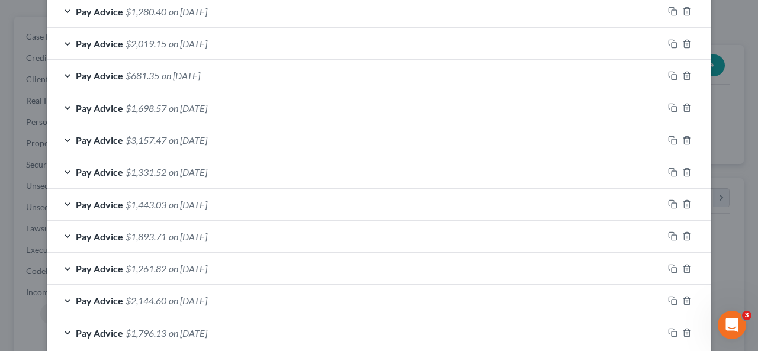
drag, startPoint x: 176, startPoint y: 69, endPoint x: 95, endPoint y: 102, distance: 87.1
click at [176, 70] on span "on [DATE]" at bounding box center [181, 75] width 39 height 11
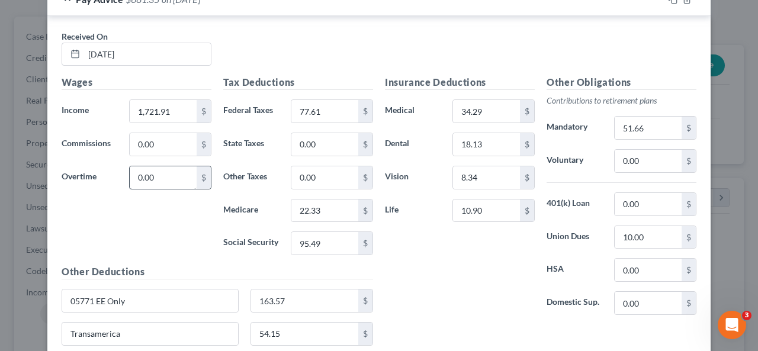
scroll to position [614, 0]
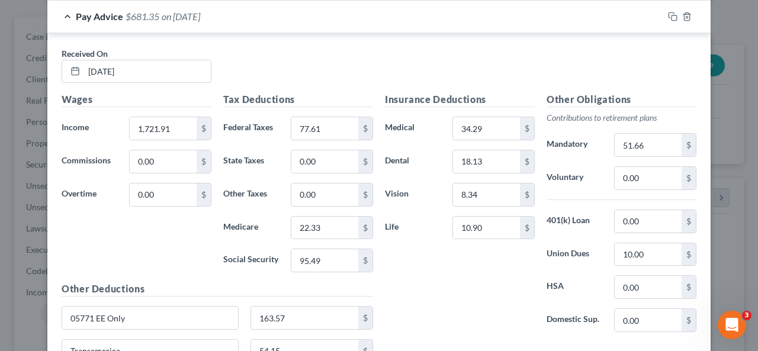
click at [283, 21] on div "Pay Advice $681.35 on [DATE]" at bounding box center [355, 16] width 616 height 31
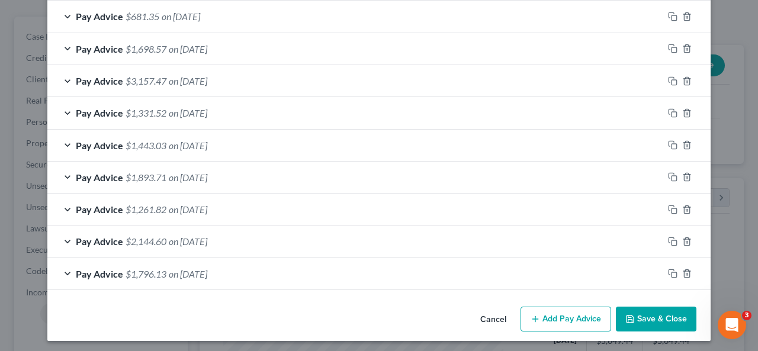
click at [261, 49] on div "Pay Advice $1,698.57 on [DATE]" at bounding box center [355, 48] width 616 height 31
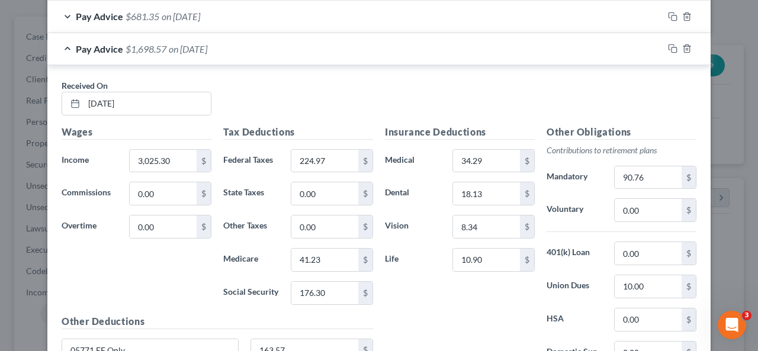
click at [259, 39] on div "Pay Advice $1,698.57 on [DATE]" at bounding box center [355, 48] width 616 height 31
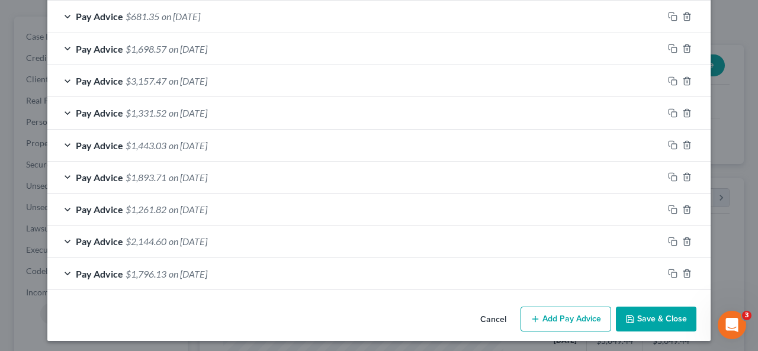
click at [236, 79] on div "Pay Advice $3,157.47 on [DATE]" at bounding box center [355, 80] width 616 height 31
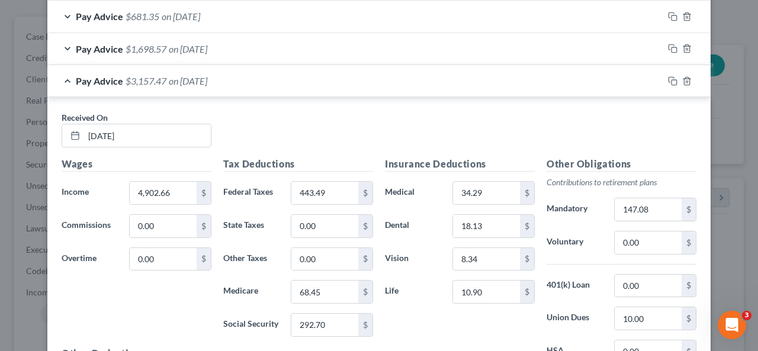
click at [240, 75] on div "Pay Advice $3,157.47 on [DATE]" at bounding box center [355, 80] width 616 height 31
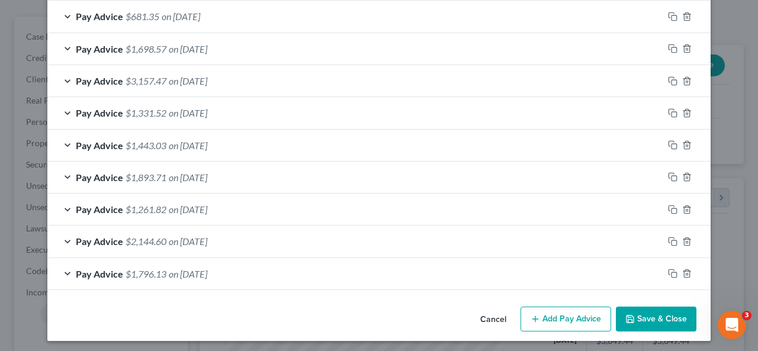
click at [233, 108] on div "Pay Advice $1,331.52 on [DATE]" at bounding box center [355, 112] width 616 height 31
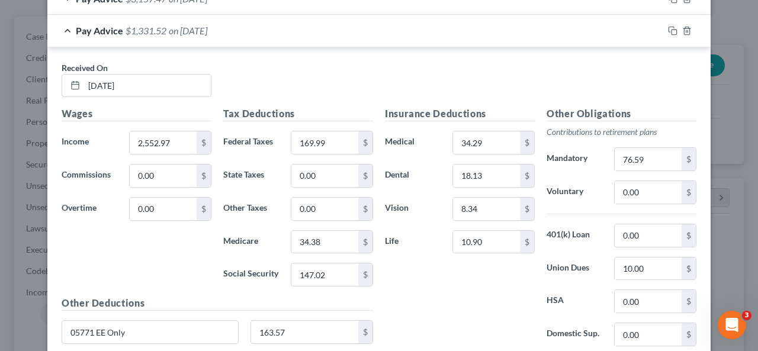
scroll to position [733, 0]
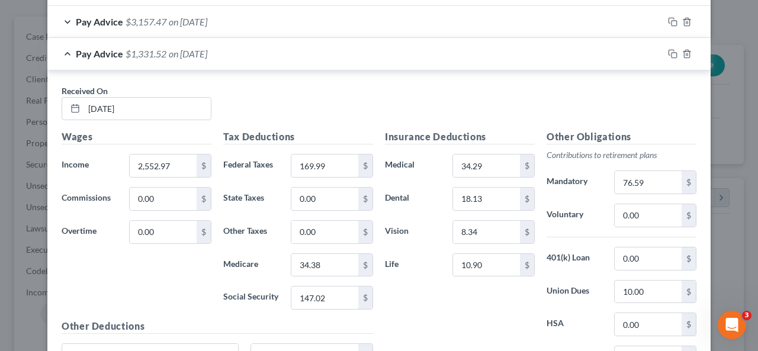
click at [238, 42] on div "Pay Advice $1,331.52 on [DATE]" at bounding box center [355, 53] width 616 height 31
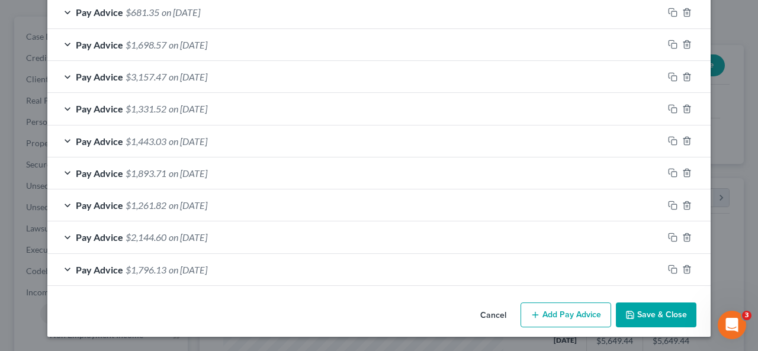
scroll to position [614, 0]
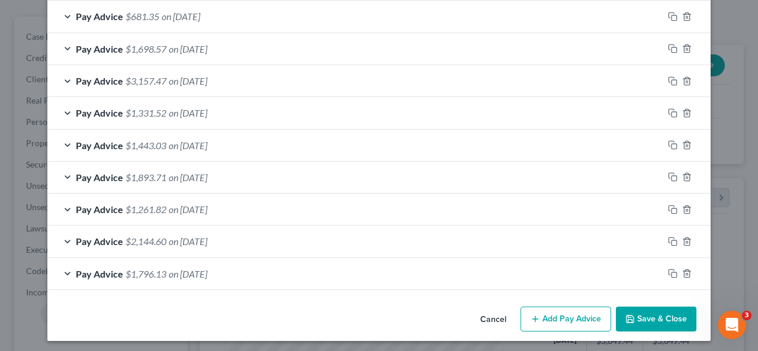
click at [235, 139] on div "Pay Advice $1,443.03 on [DATE]" at bounding box center [355, 145] width 616 height 31
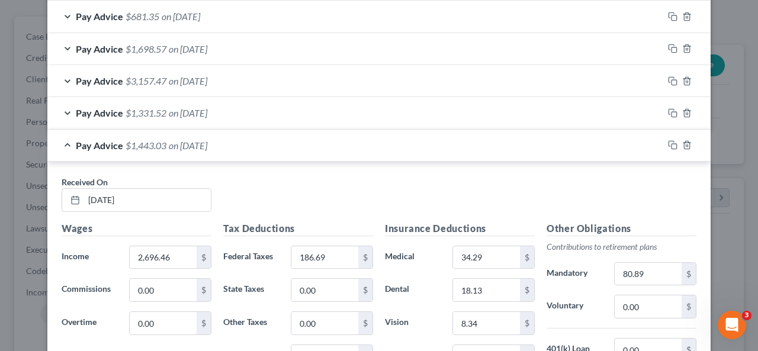
scroll to position [674, 0]
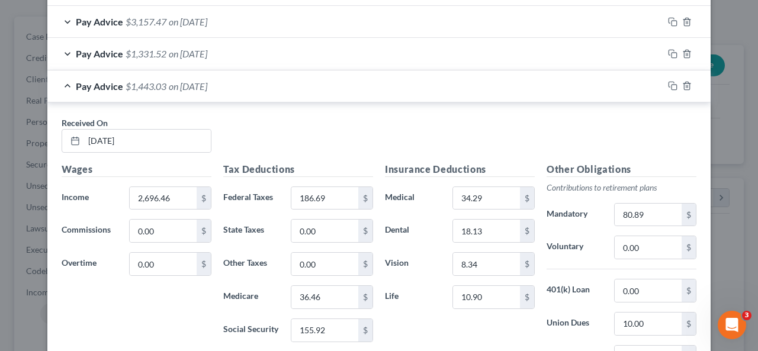
click at [277, 85] on div "Pay Advice $1,443.03 on [DATE]" at bounding box center [355, 85] width 616 height 31
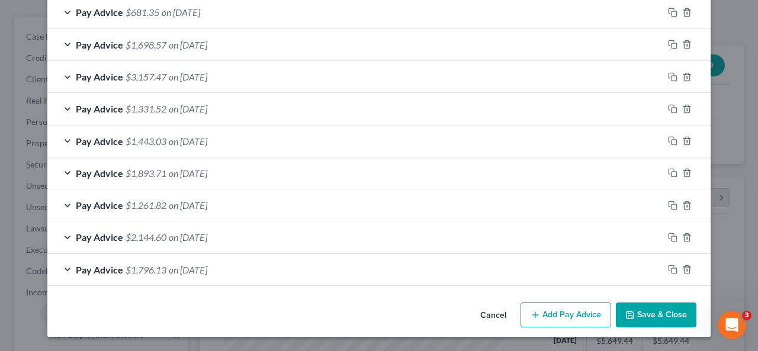
scroll to position [614, 0]
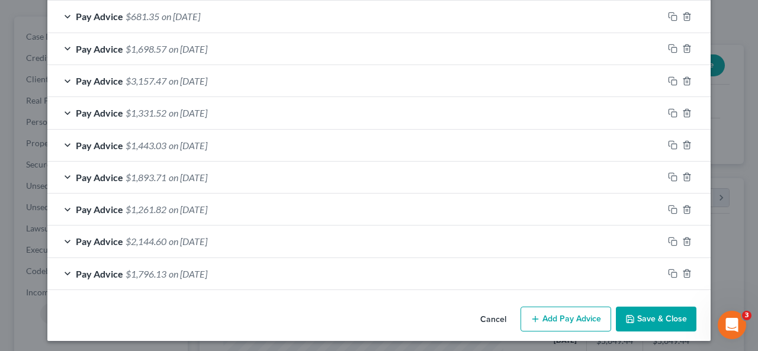
click at [173, 166] on div "Pay Advice $1,893.71 on [DATE]" at bounding box center [355, 177] width 616 height 31
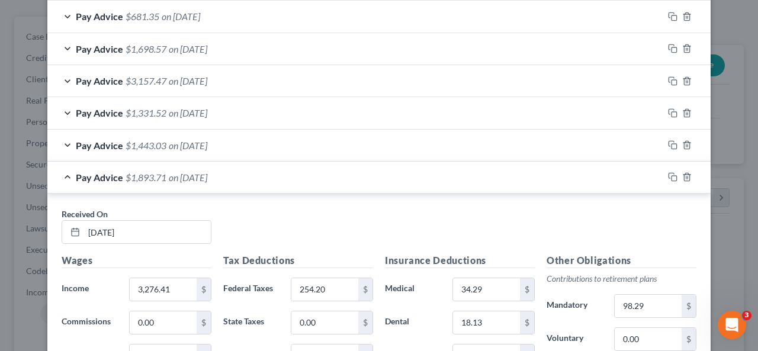
scroll to position [674, 0]
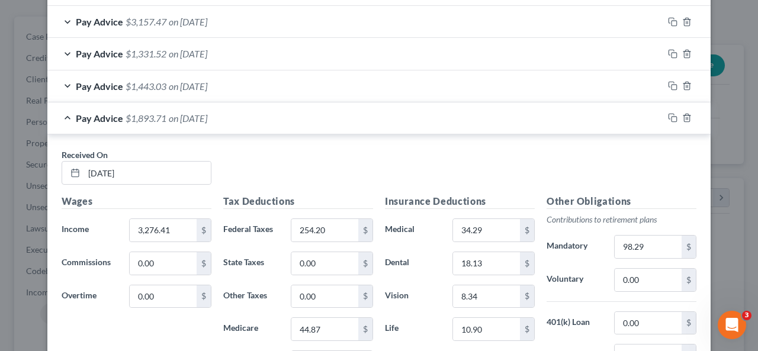
click at [297, 118] on div "Pay Advice $1,893.71 on [DATE]" at bounding box center [355, 117] width 616 height 31
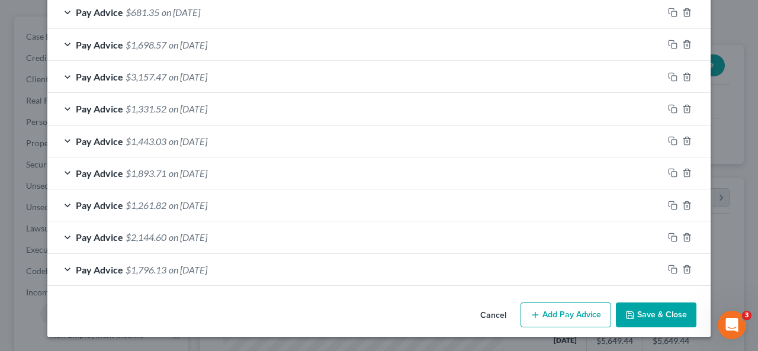
scroll to position [614, 0]
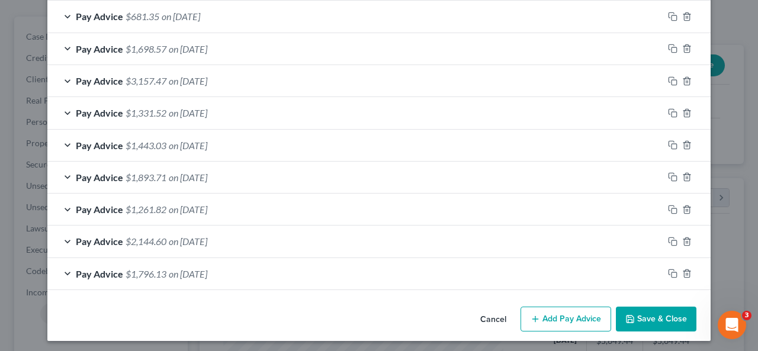
click at [207, 204] on span "on [DATE]" at bounding box center [188, 209] width 39 height 11
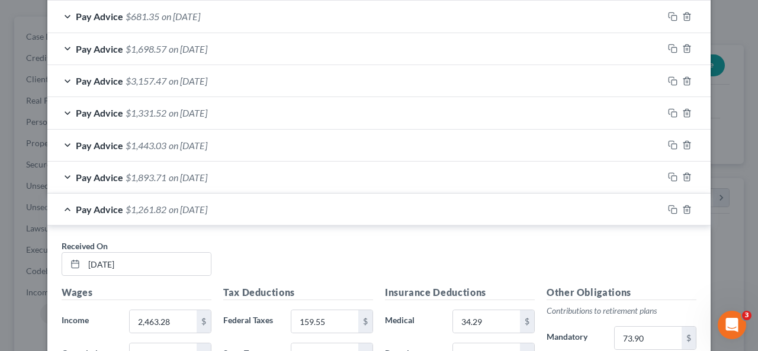
scroll to position [674, 0]
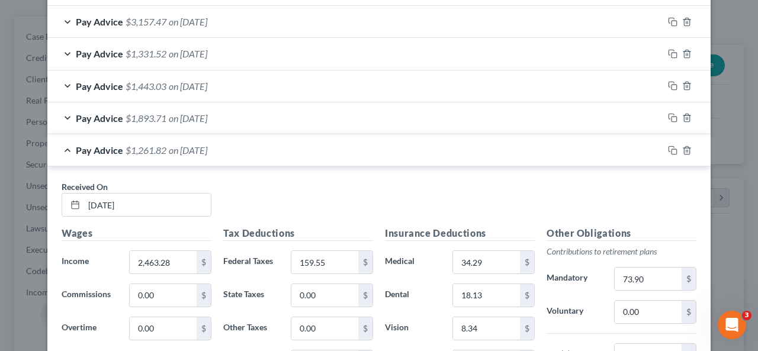
click at [271, 149] on div "Pay Advice $1,261.82 on [DATE]" at bounding box center [355, 149] width 616 height 31
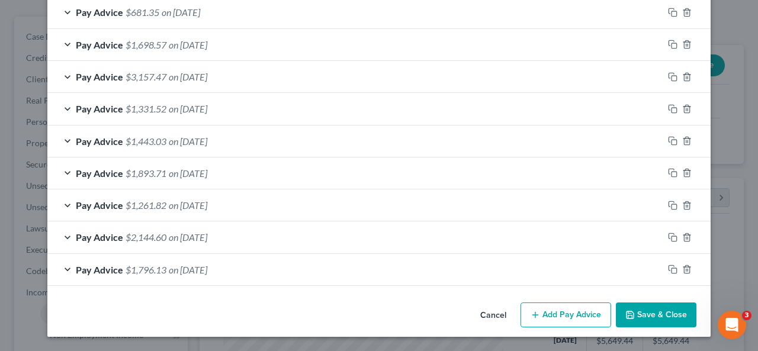
scroll to position [614, 0]
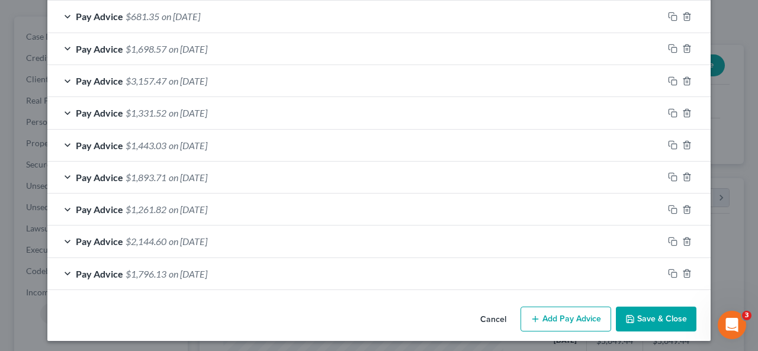
click at [300, 236] on div "Pay Advice $2,144.60 on [DATE]" at bounding box center [355, 241] width 616 height 31
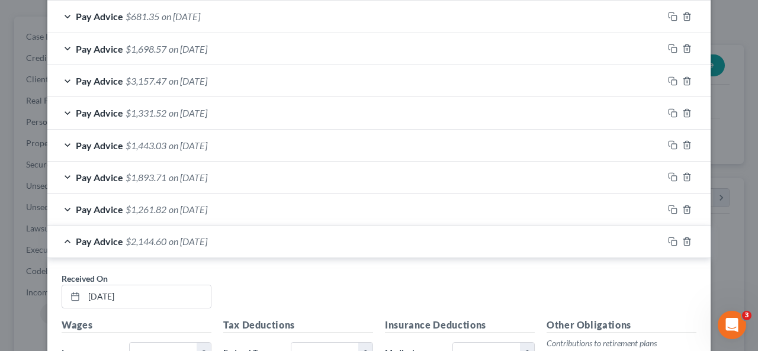
scroll to position [674, 0]
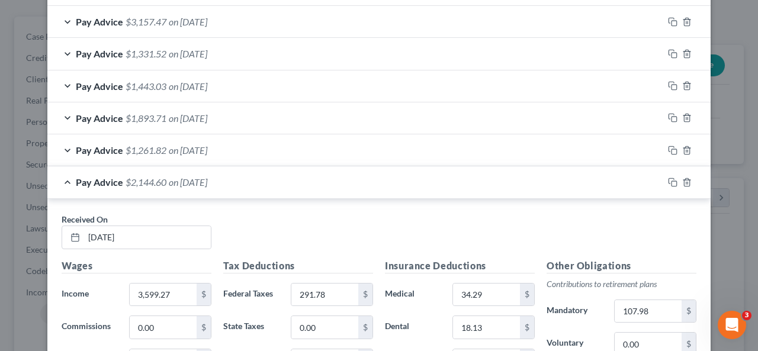
click at [283, 189] on div "Pay Advice $2,144.60 on [DATE]" at bounding box center [355, 181] width 616 height 31
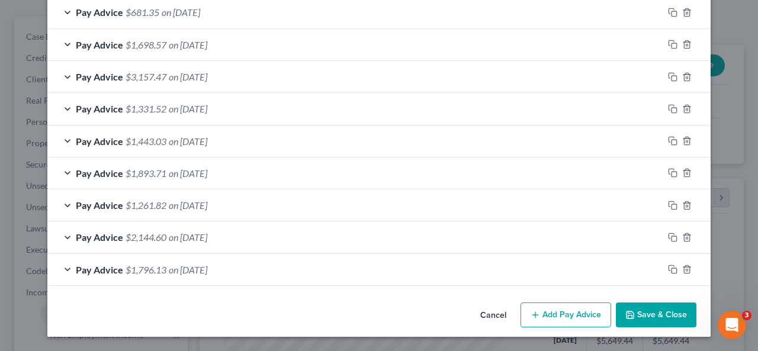
scroll to position [614, 0]
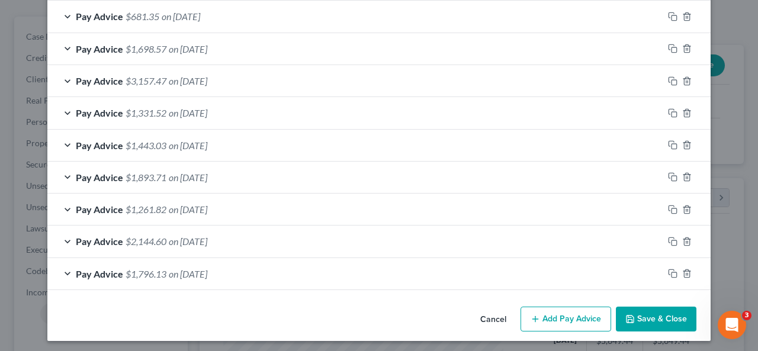
click at [207, 268] on span "on [DATE]" at bounding box center [188, 273] width 39 height 11
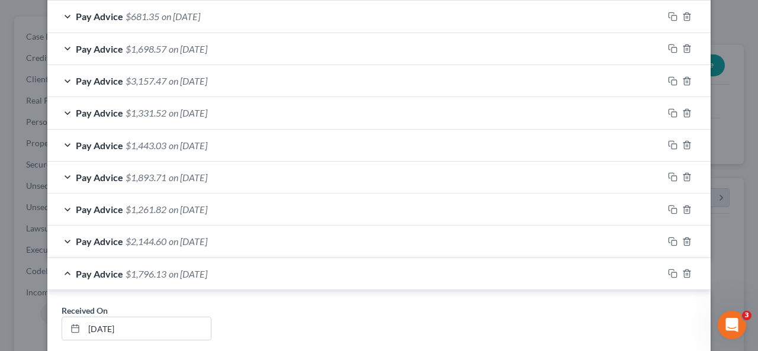
scroll to position [674, 0]
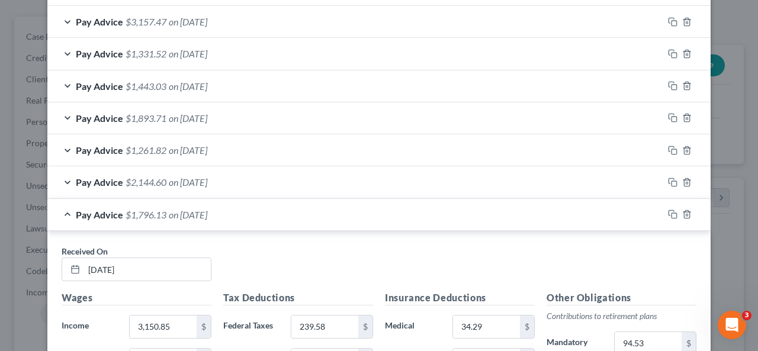
click at [224, 222] on div "Pay Advice $1,796.13 on [DATE]" at bounding box center [355, 214] width 616 height 31
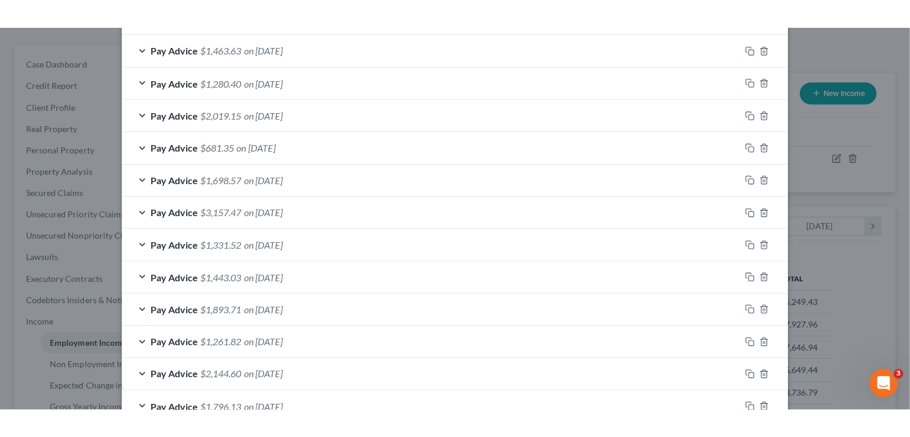
scroll to position [211, 370]
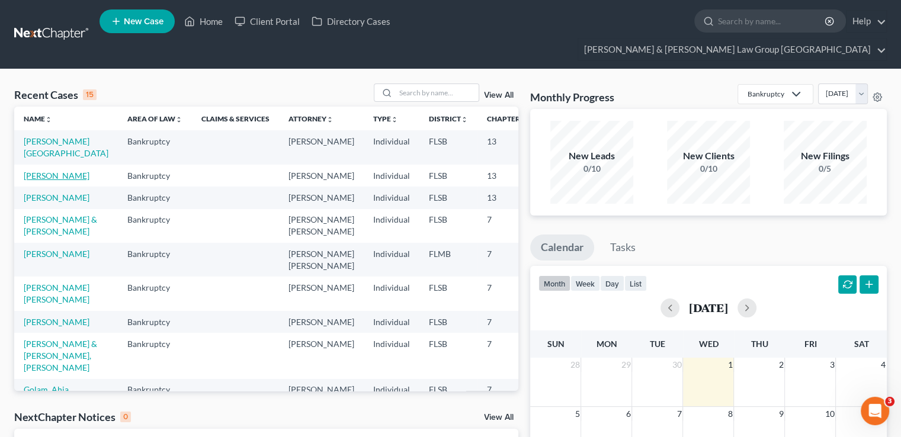
click at [43, 171] on link "[PERSON_NAME]" at bounding box center [57, 176] width 66 height 10
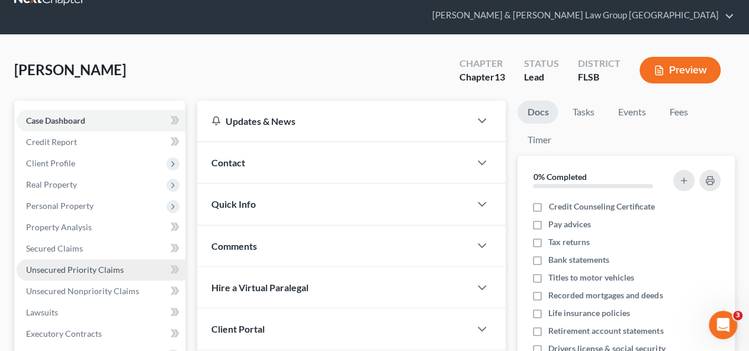
scroll to position [59, 0]
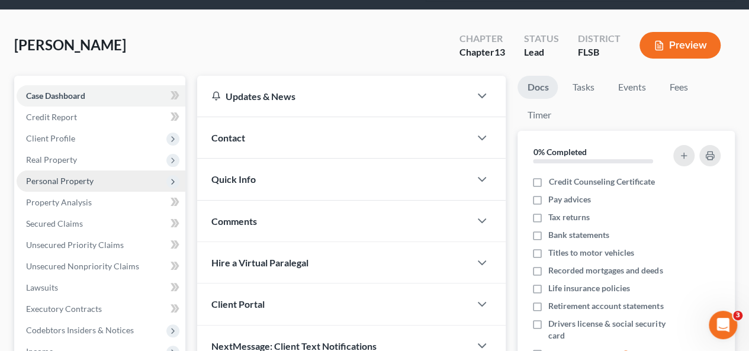
click at [59, 176] on span "Personal Property" at bounding box center [60, 181] width 68 height 10
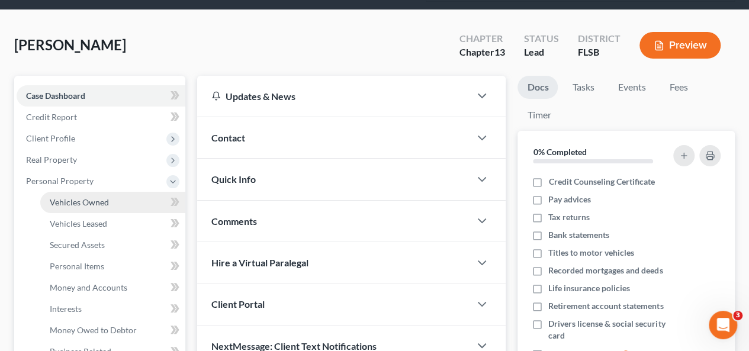
drag, startPoint x: 58, startPoint y: 183, endPoint x: 40, endPoint y: 181, distance: 17.9
click at [58, 197] on span "Vehicles Owned" at bounding box center [79, 202] width 59 height 10
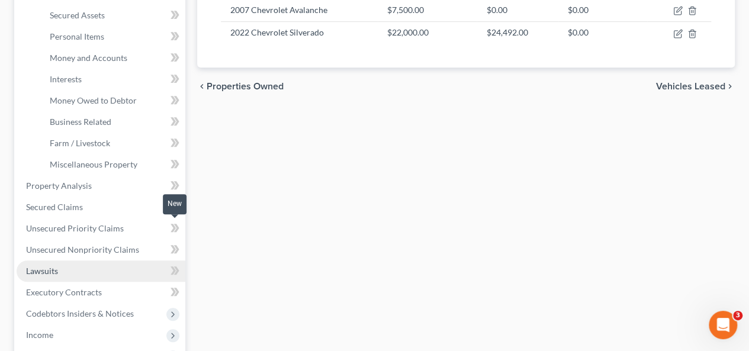
scroll to position [296, 0]
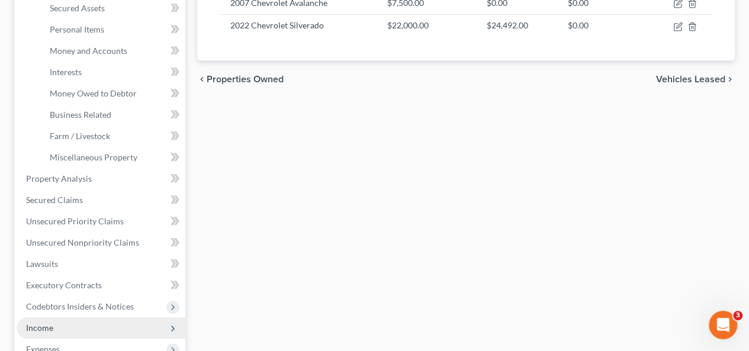
click at [70, 318] on span "Income" at bounding box center [101, 328] width 169 height 21
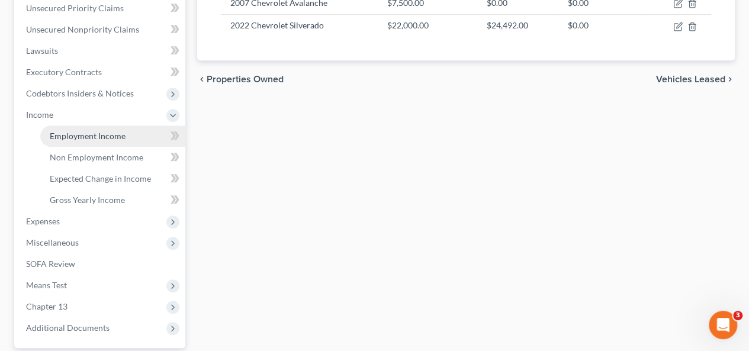
click at [86, 131] on span "Employment Income" at bounding box center [88, 136] width 76 height 10
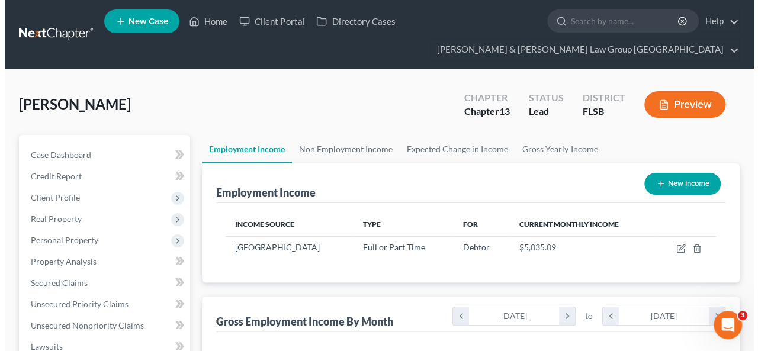
scroll to position [211, 300]
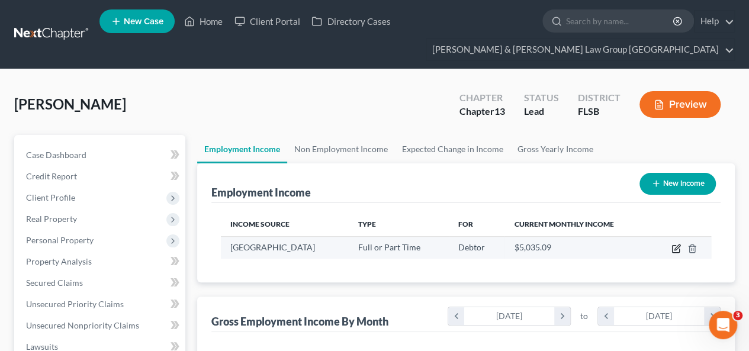
click at [674, 244] on icon "button" at bounding box center [676, 248] width 9 height 9
select select "0"
select select "9"
select select "2"
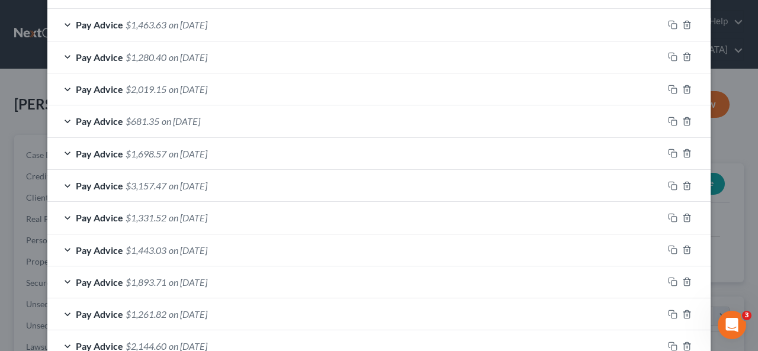
scroll to position [450, 0]
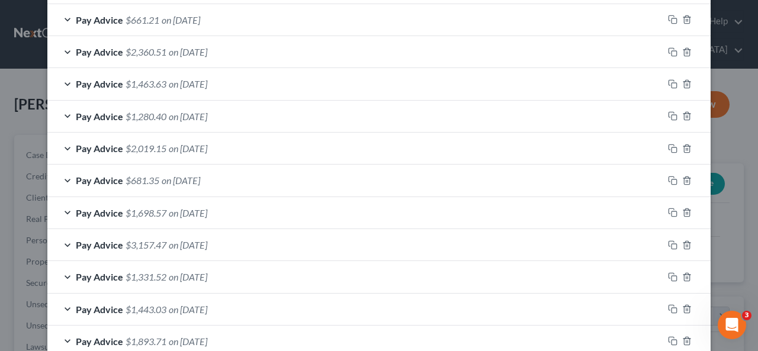
click at [184, 114] on span "on [DATE]" at bounding box center [188, 116] width 39 height 11
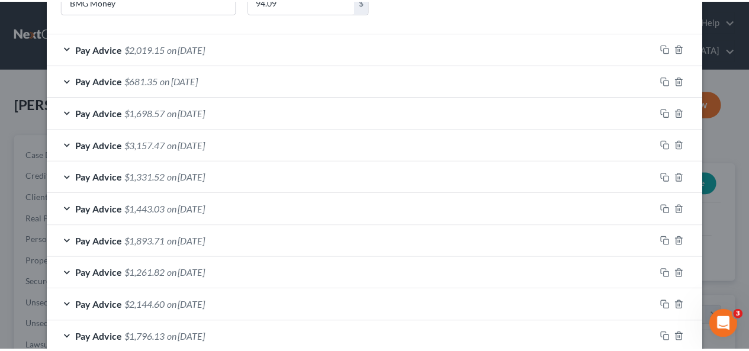
scroll to position [1025, 0]
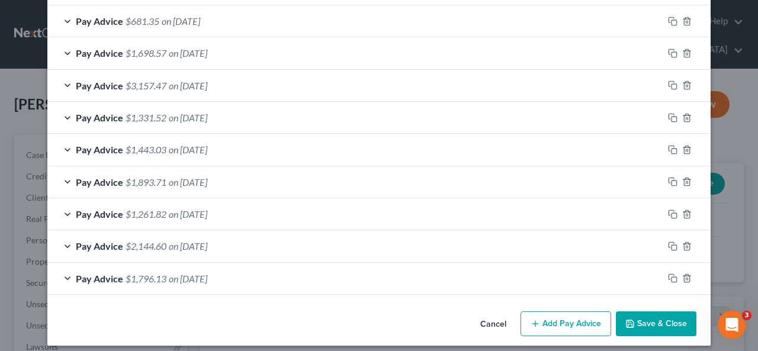
click at [638, 312] on button "Save & Close" at bounding box center [656, 324] width 81 height 25
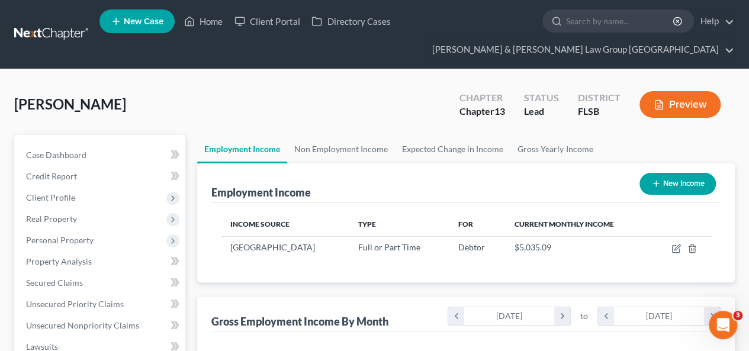
scroll to position [592170, 592081]
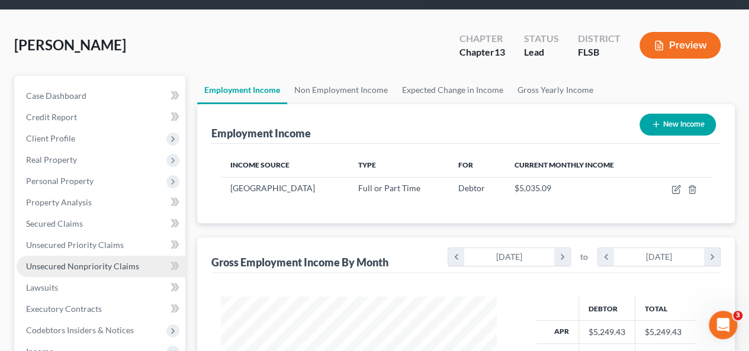
click at [117, 256] on link "Unsecured Nonpriority Claims" at bounding box center [101, 266] width 169 height 21
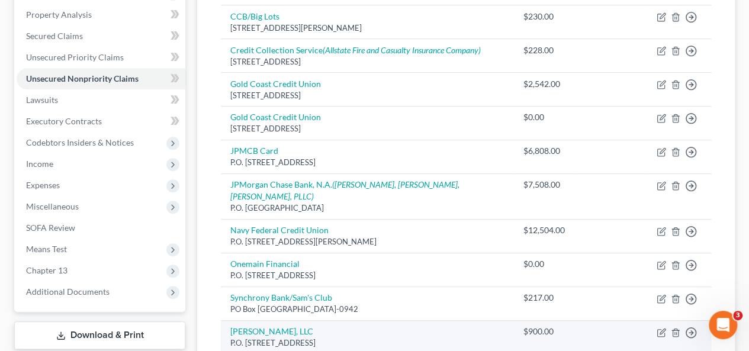
scroll to position [296, 0]
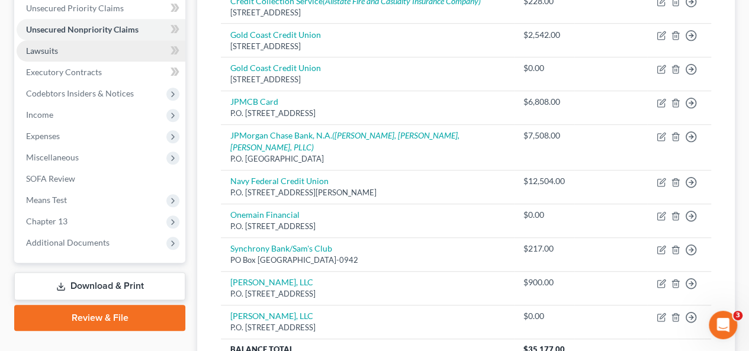
click at [52, 40] on link "Lawsuits" at bounding box center [101, 50] width 169 height 21
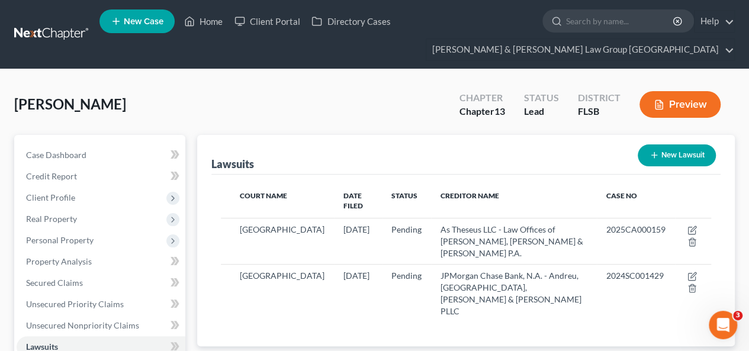
scroll to position [237, 0]
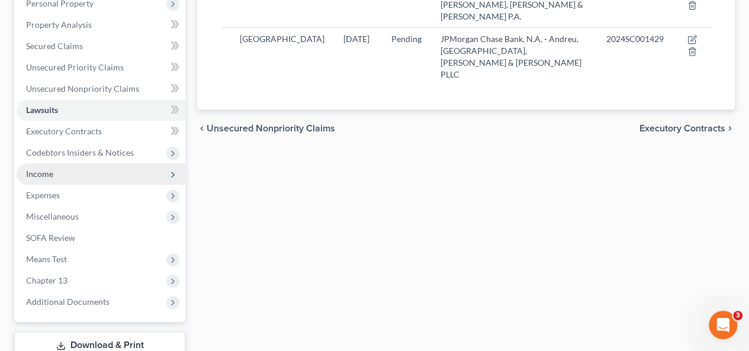
click at [65, 163] on span "Income" at bounding box center [101, 173] width 169 height 21
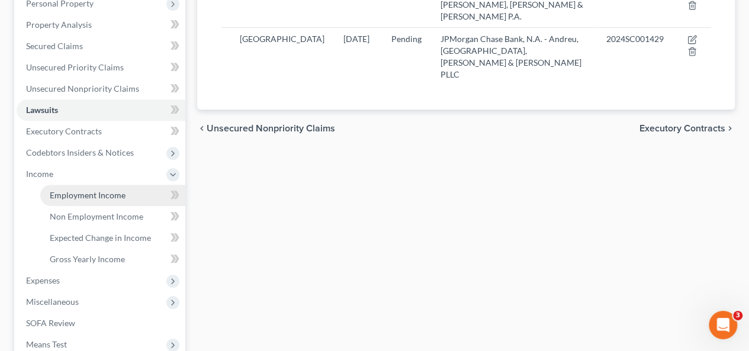
click at [81, 185] on link "Employment Income" at bounding box center [112, 195] width 145 height 21
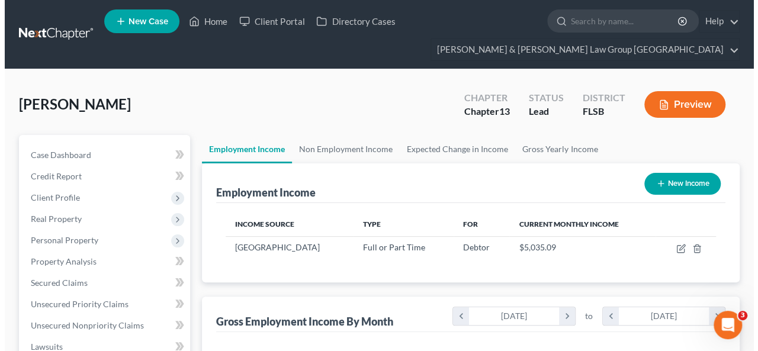
scroll to position [211, 300]
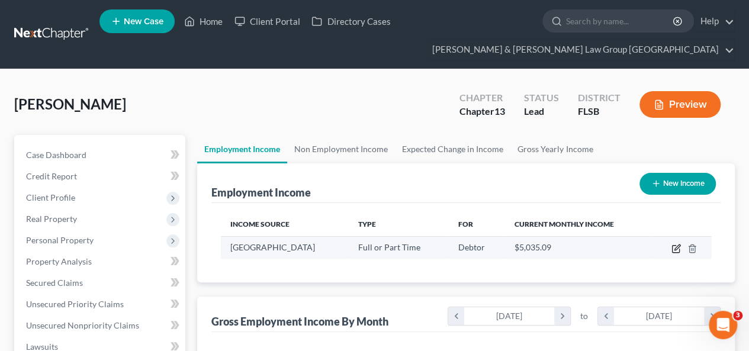
click at [676, 244] on icon "button" at bounding box center [676, 248] width 9 height 9
select select "0"
select select "9"
select select "2"
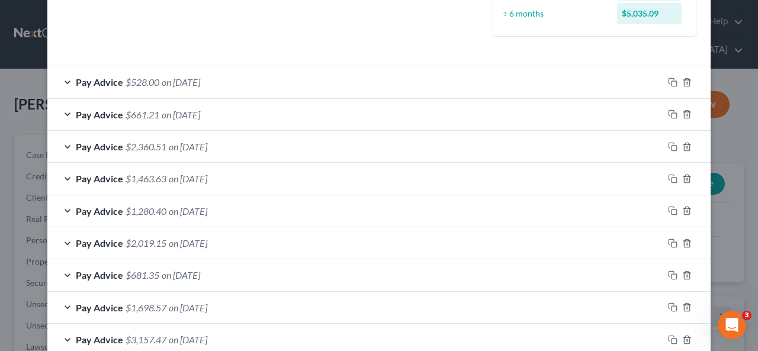
scroll to position [415, 0]
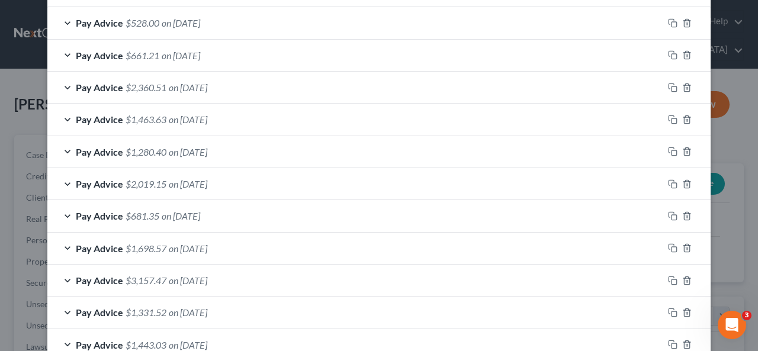
click at [229, 112] on div "Pay Advice $1,463.63 on 07/14/2025" at bounding box center [355, 119] width 616 height 31
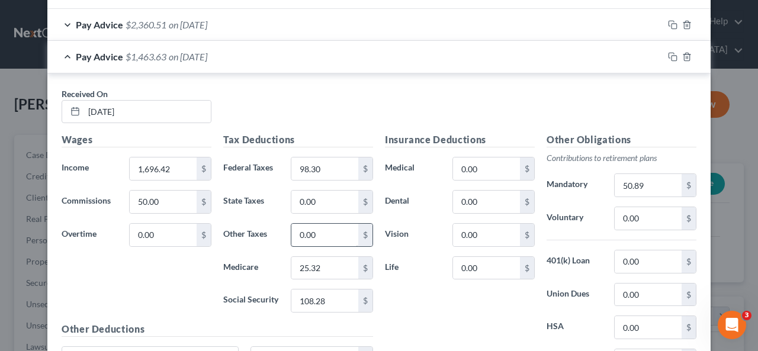
scroll to position [474, 0]
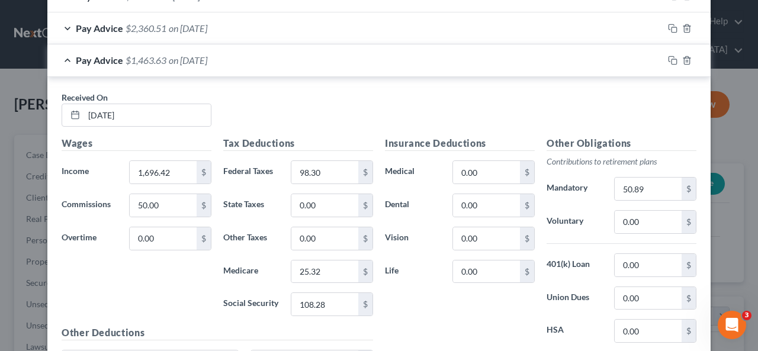
click at [212, 65] on div "Pay Advice $1,463.63 on 07/14/2025" at bounding box center [355, 59] width 616 height 31
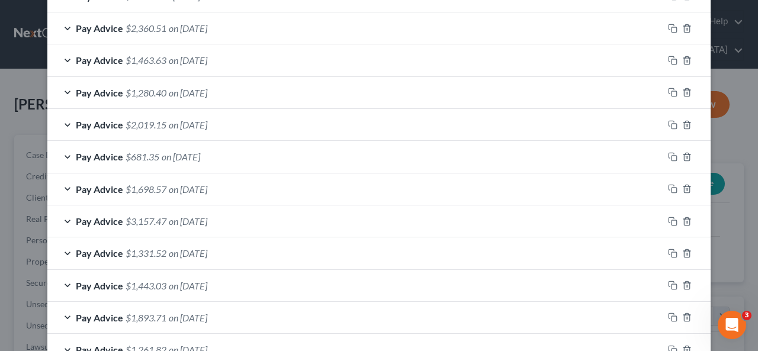
click at [213, 65] on div "Pay Advice $1,463.63 on 07/14/2025" at bounding box center [355, 59] width 616 height 31
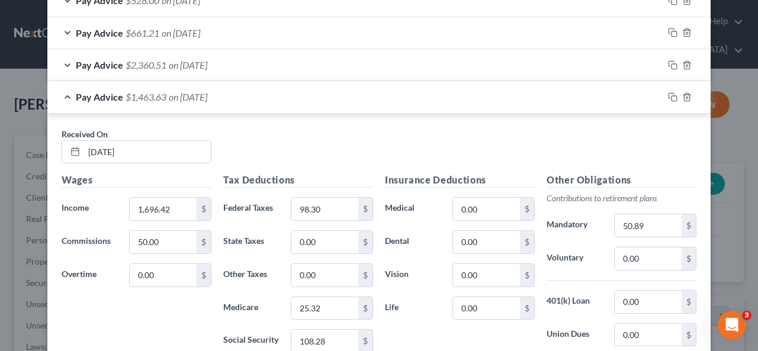
scroll to position [415, 0]
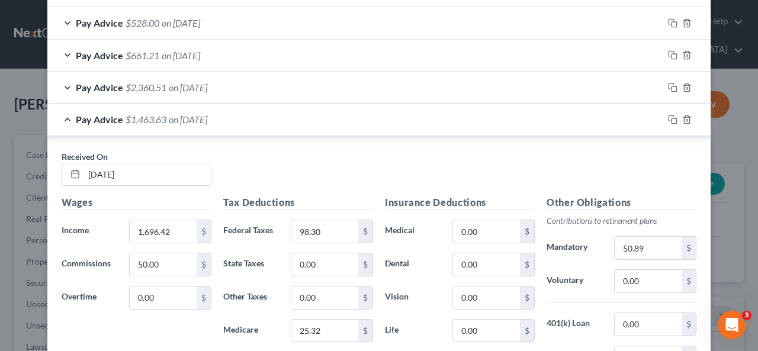
click at [243, 125] on div "Pay Advice $1,463.63 on 07/14/2025" at bounding box center [355, 119] width 616 height 31
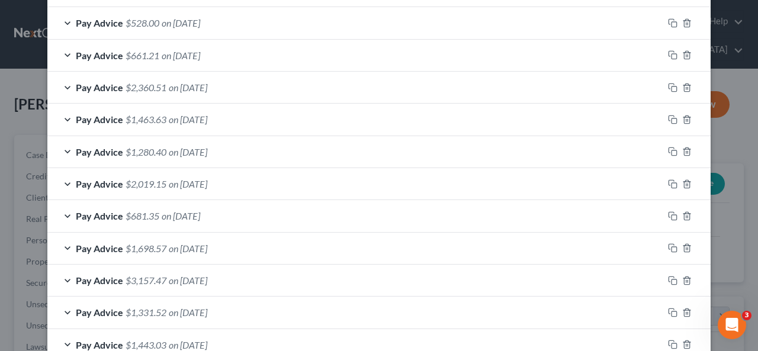
click at [242, 87] on div "Pay Advice $2,360.51 on 07/31/2025" at bounding box center [355, 87] width 616 height 31
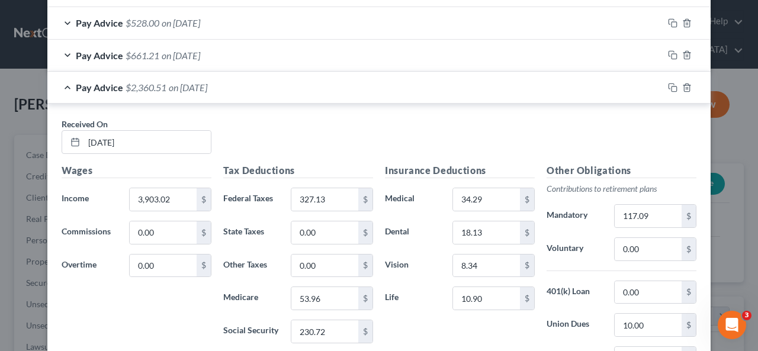
click at [207, 86] on span "on [DATE]" at bounding box center [188, 87] width 39 height 11
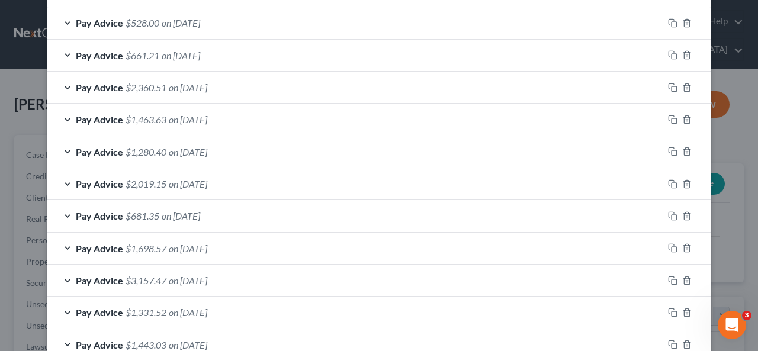
click at [234, 54] on div "Pay Advice $661.21 on 08/15/2025" at bounding box center [355, 55] width 616 height 31
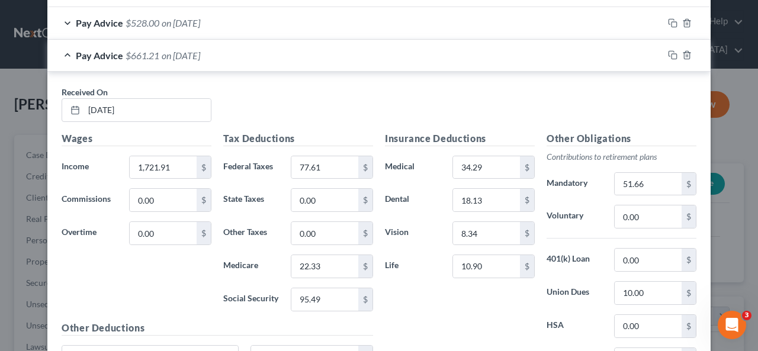
click at [315, 50] on div "Pay Advice $661.21 on 08/15/2025" at bounding box center [355, 55] width 616 height 31
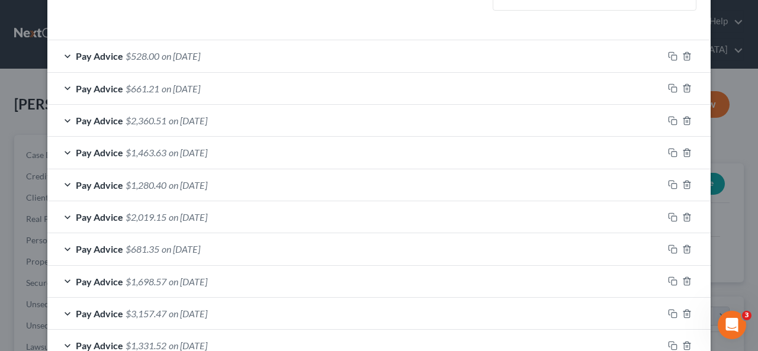
scroll to position [355, 0]
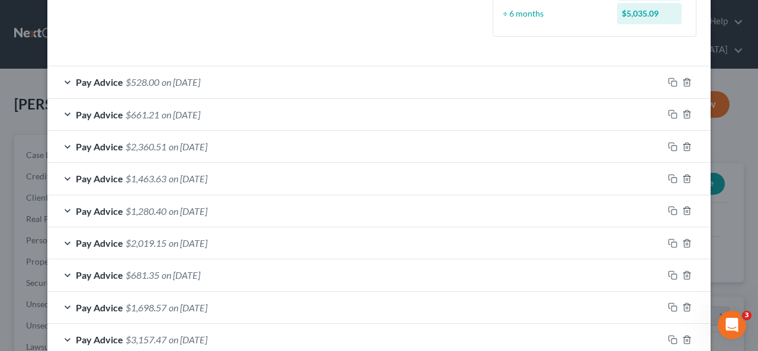
click at [162, 82] on span "on [DATE]" at bounding box center [181, 81] width 39 height 11
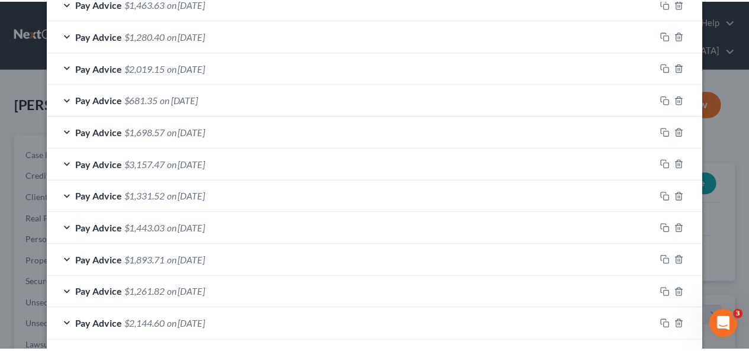
scroll to position [1025, 0]
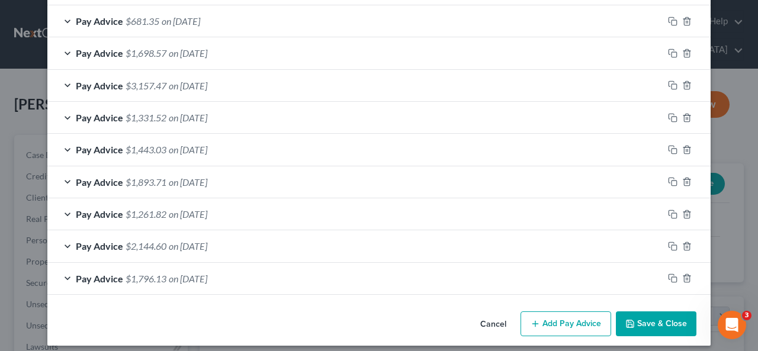
click at [637, 316] on button "Save & Close" at bounding box center [656, 324] width 81 height 25
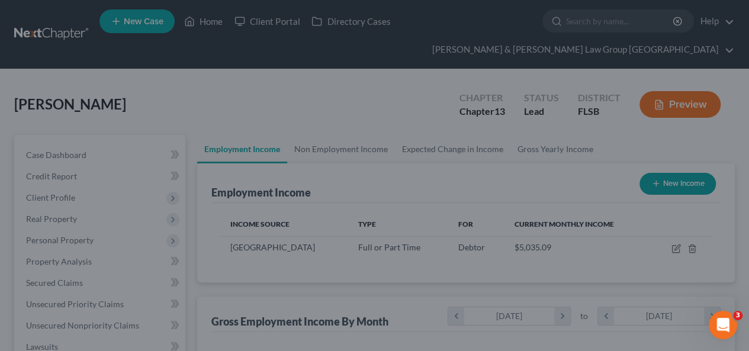
scroll to position [592170, 592081]
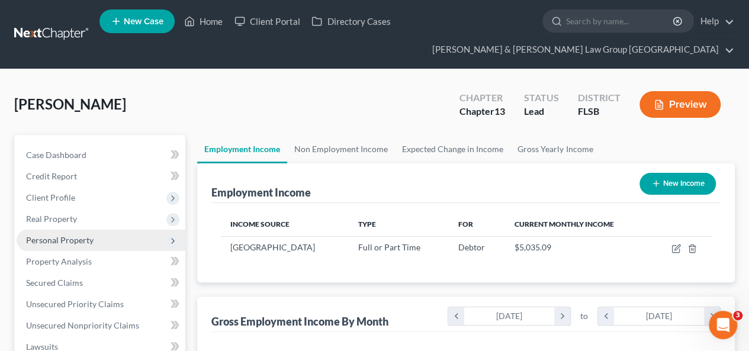
click at [91, 230] on span "Personal Property" at bounding box center [101, 240] width 169 height 21
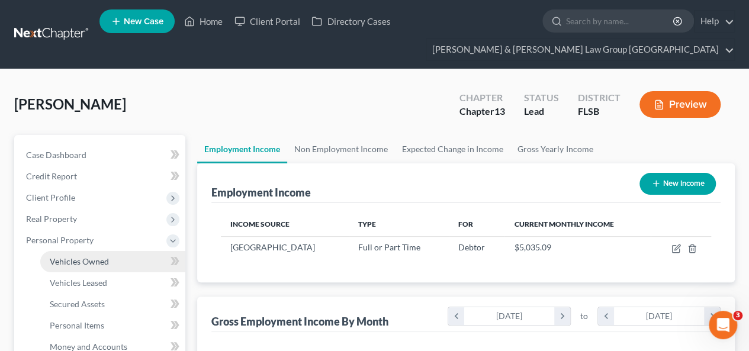
click at [82, 257] on span "Vehicles Owned" at bounding box center [79, 262] width 59 height 10
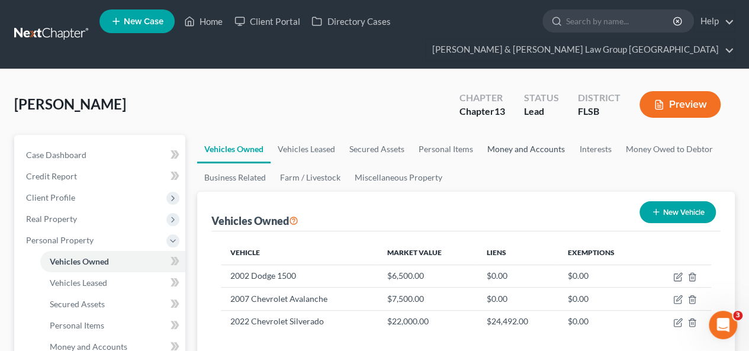
click at [513, 135] on link "Money and Accounts" at bounding box center [526, 149] width 92 height 28
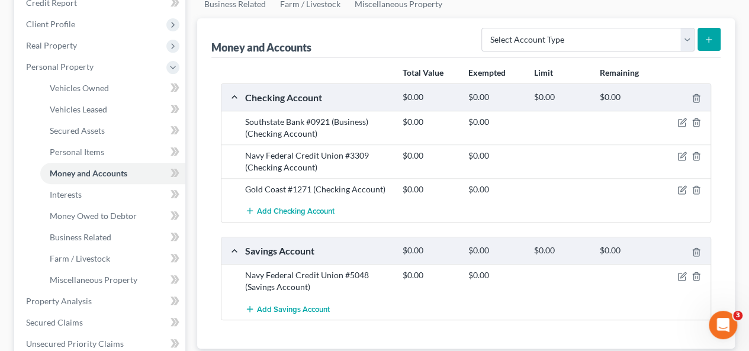
scroll to position [178, 0]
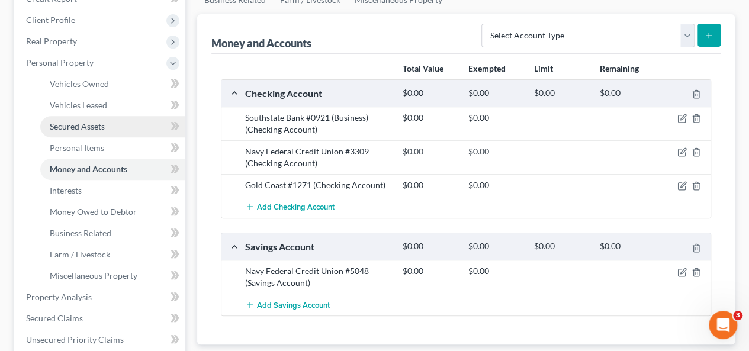
click at [71, 121] on span "Secured Assets" at bounding box center [77, 126] width 55 height 10
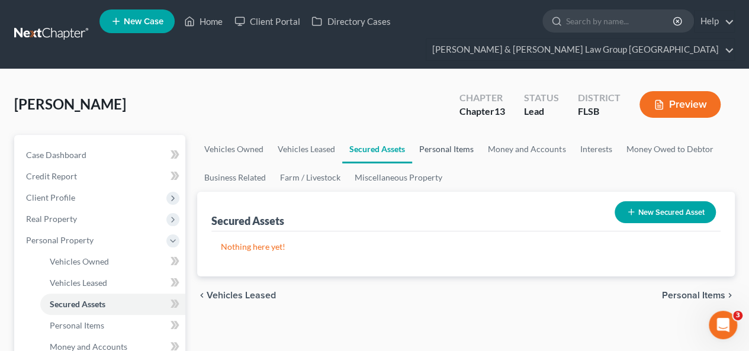
click at [460, 135] on link "Personal Items" at bounding box center [446, 149] width 69 height 28
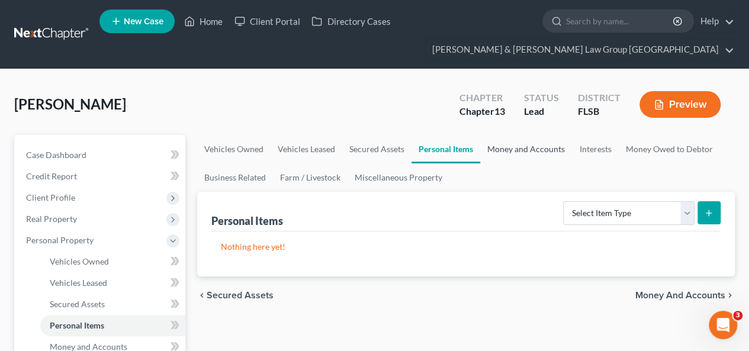
click at [512, 135] on link "Money and Accounts" at bounding box center [526, 149] width 92 height 28
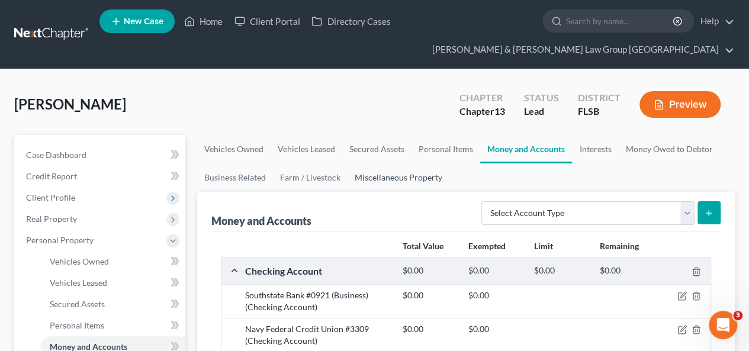
click at [416, 163] on link "Miscellaneous Property" at bounding box center [399, 177] width 102 height 28
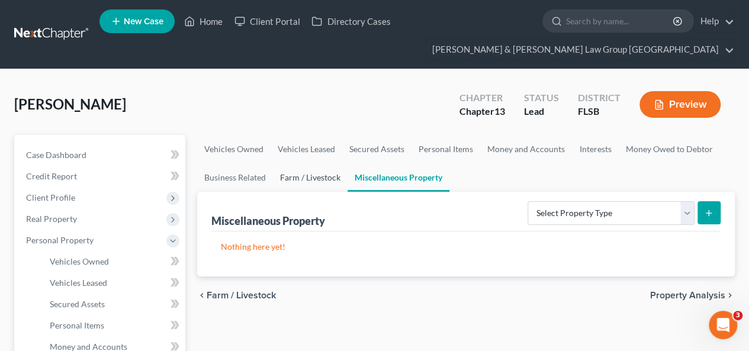
click at [312, 163] on link "Farm / Livestock" at bounding box center [310, 177] width 75 height 28
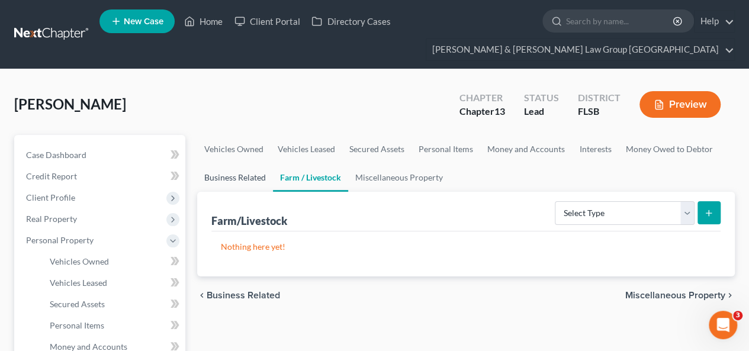
click at [261, 163] on link "Business Related" at bounding box center [235, 177] width 76 height 28
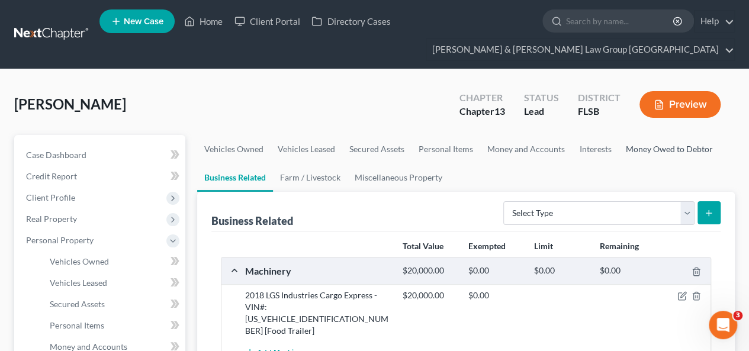
click at [648, 135] on link "Money Owed to Debtor" at bounding box center [668, 149] width 101 height 28
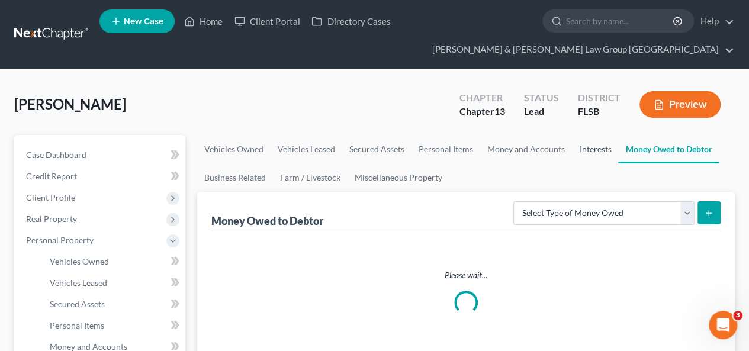
click at [592, 135] on link "Interests" at bounding box center [595, 149] width 46 height 28
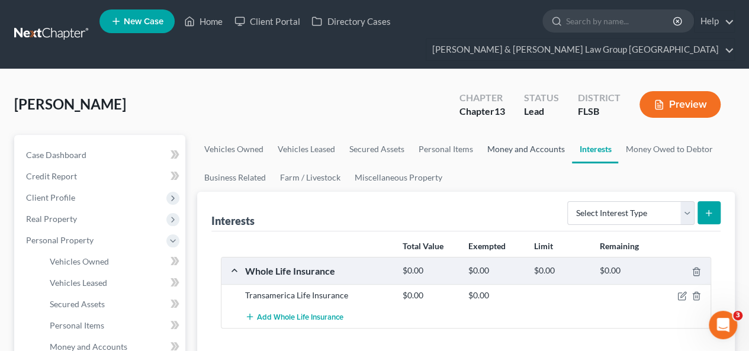
click at [530, 135] on link "Money and Accounts" at bounding box center [526, 149] width 92 height 28
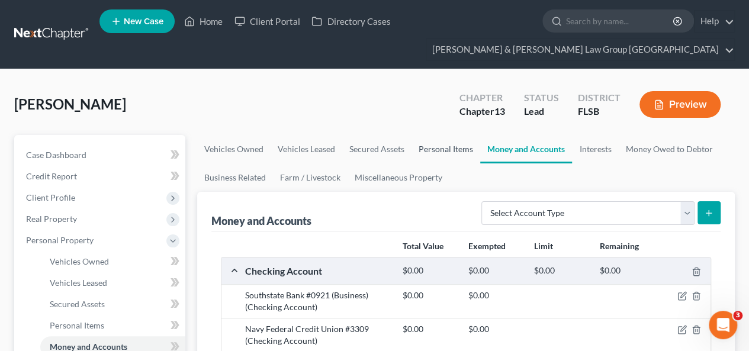
click at [437, 135] on link "Personal Items" at bounding box center [446, 149] width 69 height 28
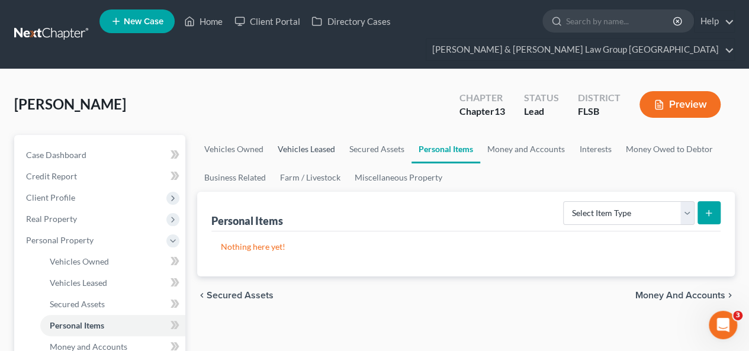
click at [335, 135] on link "Vehicles Leased" at bounding box center [307, 149] width 72 height 28
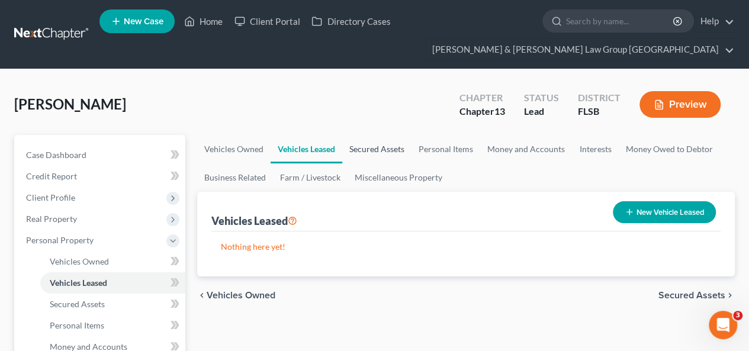
click at [379, 135] on link "Secured Assets" at bounding box center [376, 149] width 69 height 28
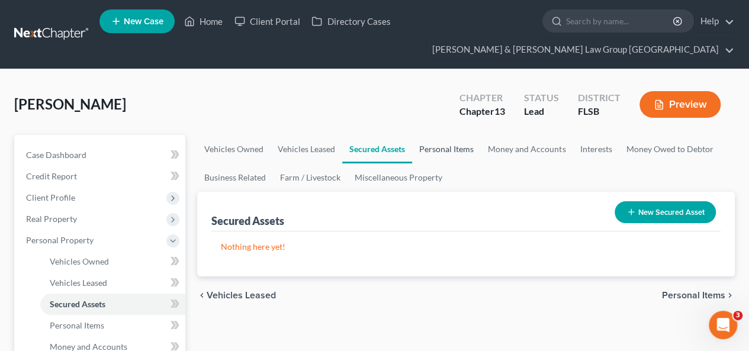
click at [430, 135] on link "Personal Items" at bounding box center [446, 149] width 69 height 28
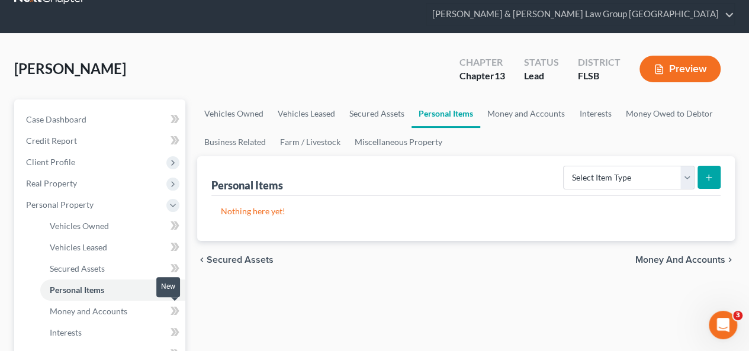
scroll to position [237, 0]
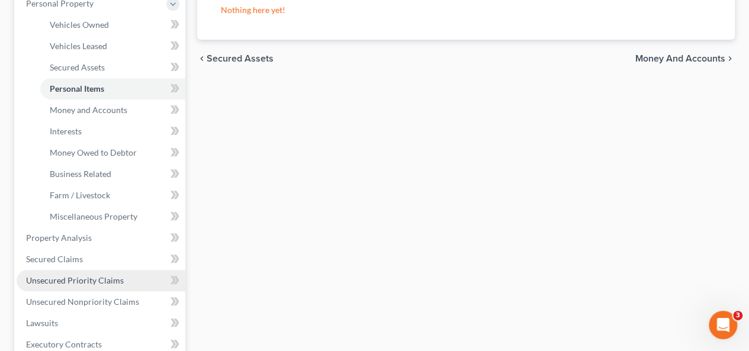
click at [81, 275] on span "Unsecured Priority Claims" at bounding box center [75, 280] width 98 height 10
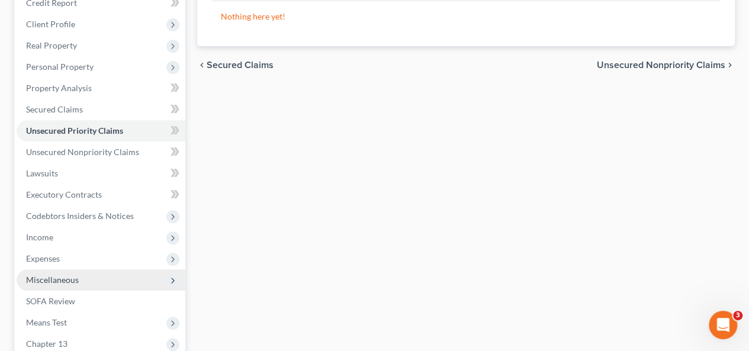
scroll to position [178, 0]
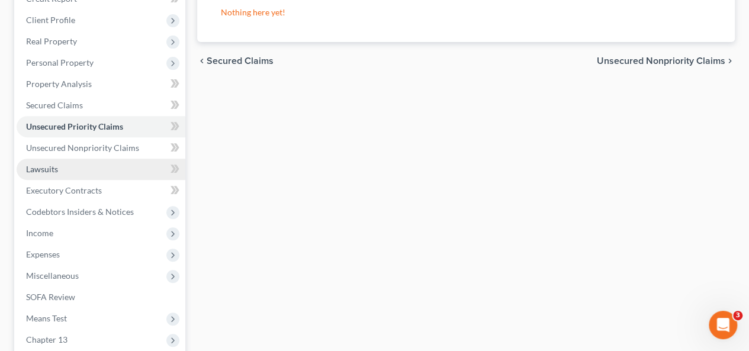
click at [63, 159] on link "Lawsuits" at bounding box center [101, 169] width 169 height 21
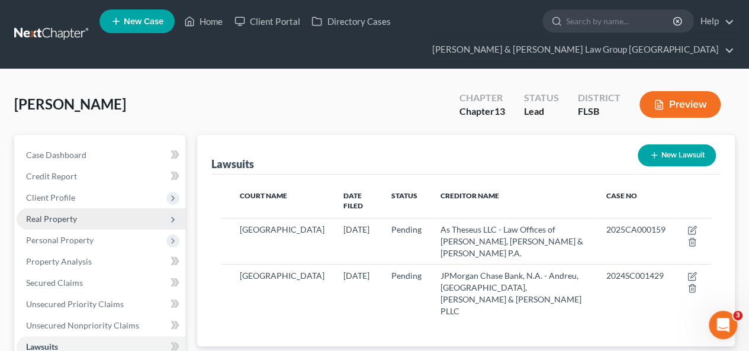
click at [54, 209] on span "Real Property" at bounding box center [101, 219] width 169 height 21
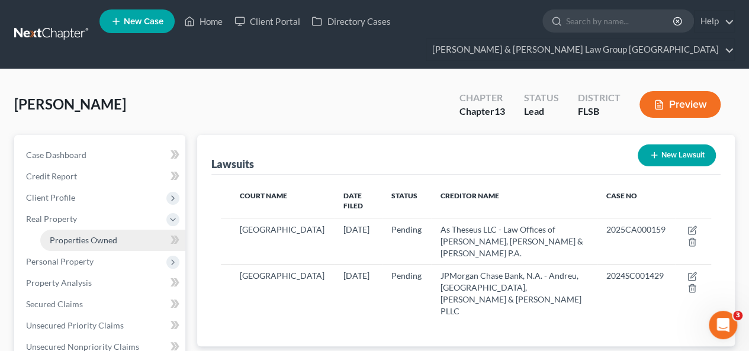
click at [64, 235] on span "Properties Owned" at bounding box center [84, 240] width 68 height 10
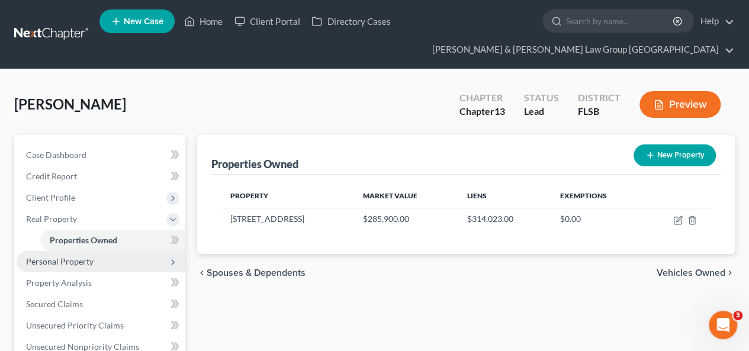
click at [57, 257] on span "Personal Property" at bounding box center [60, 262] width 68 height 10
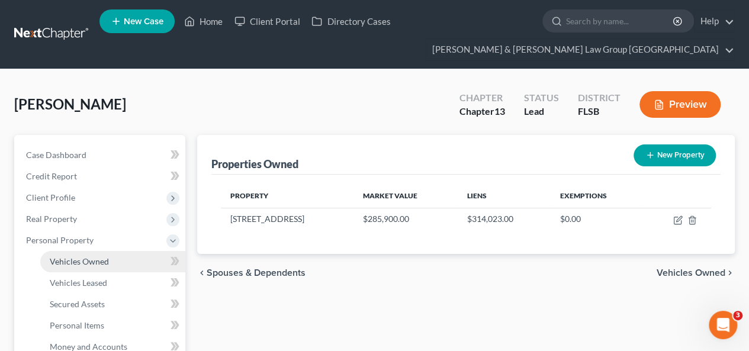
click at [76, 257] on span "Vehicles Owned" at bounding box center [79, 262] width 59 height 10
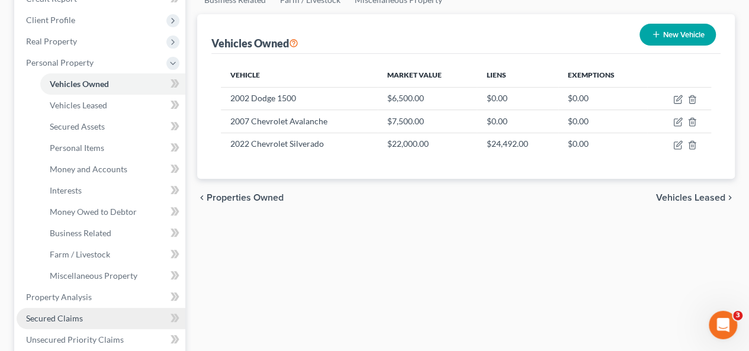
scroll to position [296, 0]
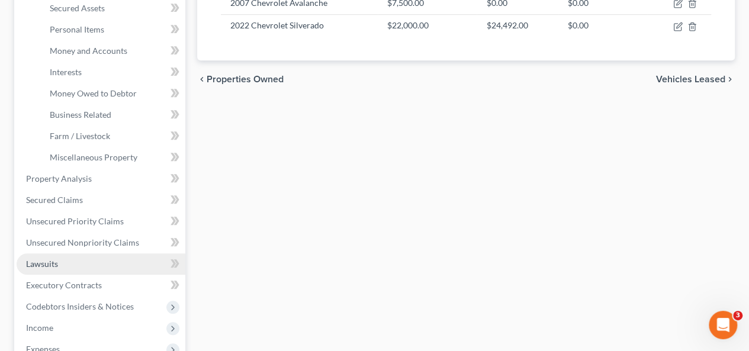
click at [56, 259] on span "Lawsuits" at bounding box center [42, 264] width 32 height 10
